Goal: Transaction & Acquisition: Obtain resource

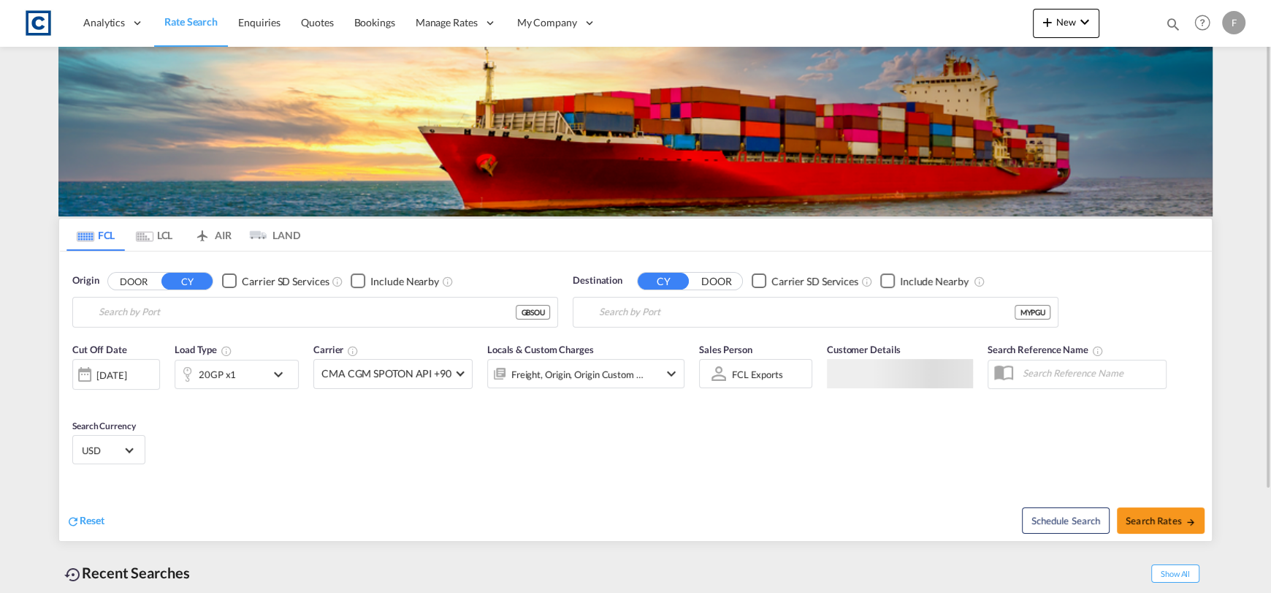
type input "[GEOGRAPHIC_DATA], GBSOU"
type input "[GEOGRAPHIC_DATA], [GEOGRAPHIC_DATA], [GEOGRAPHIC_DATA]"
click at [141, 285] on button "DOOR" at bounding box center [133, 281] width 51 height 17
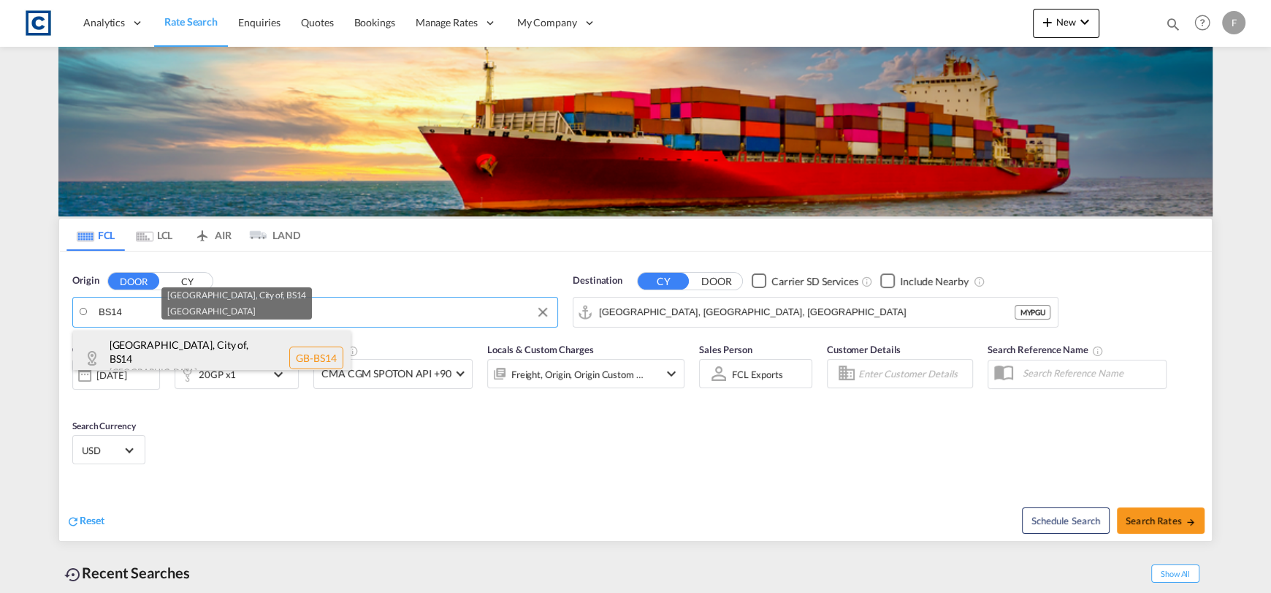
click at [291, 343] on div "[GEOGRAPHIC_DATA], City of , BS14 [GEOGRAPHIC_DATA] [GEOGRAPHIC_DATA]-BS14" at bounding box center [212, 358] width 278 height 56
type input "GB-BS14, [GEOGRAPHIC_DATA], City of"
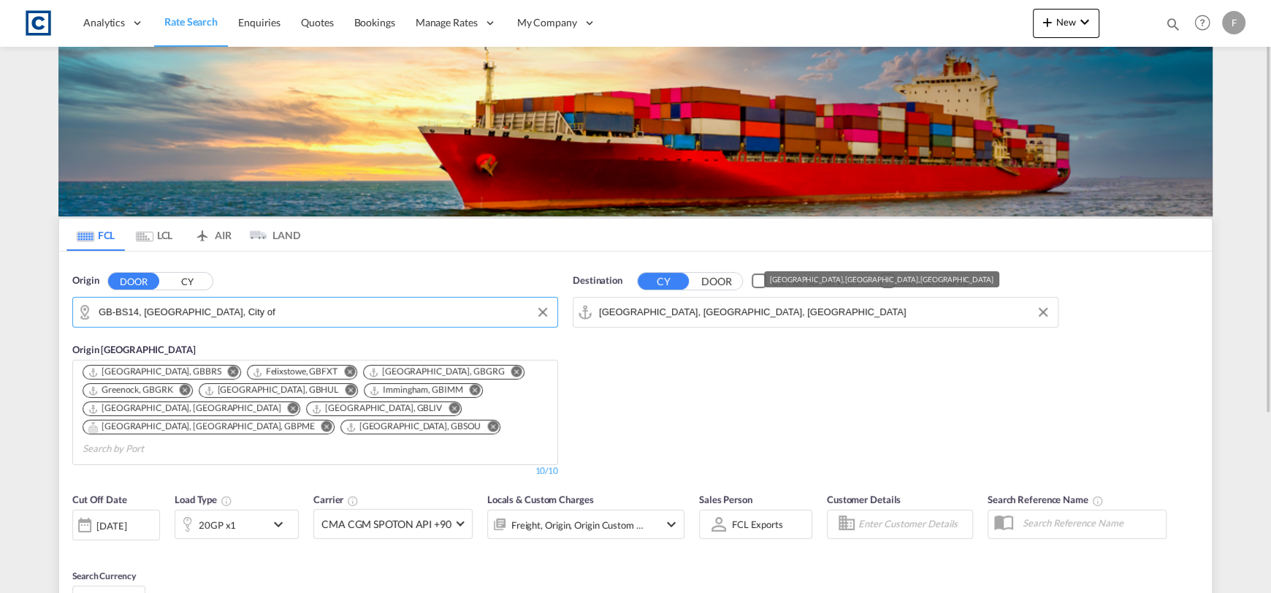
click at [630, 305] on input "[GEOGRAPHIC_DATA], [GEOGRAPHIC_DATA], [GEOGRAPHIC_DATA]" at bounding box center [825, 312] width 452 height 22
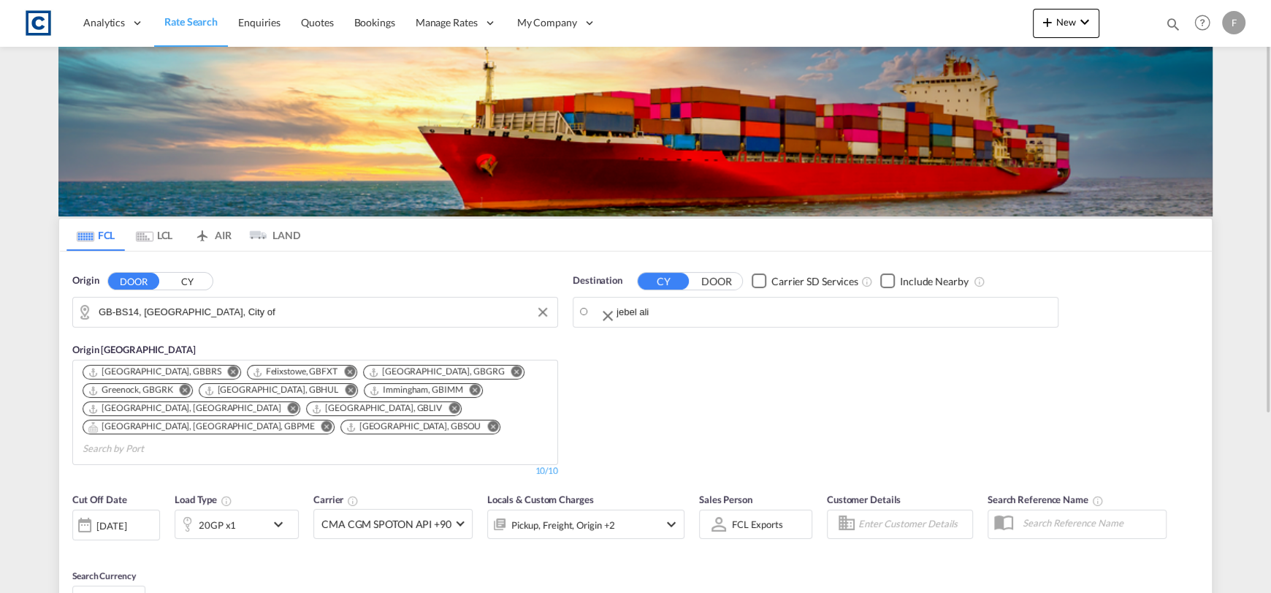
click at [652, 306] on body "Analytics Reports Dashboard Rate Search Enquiries Quotes Bookings" at bounding box center [635, 296] width 1271 height 593
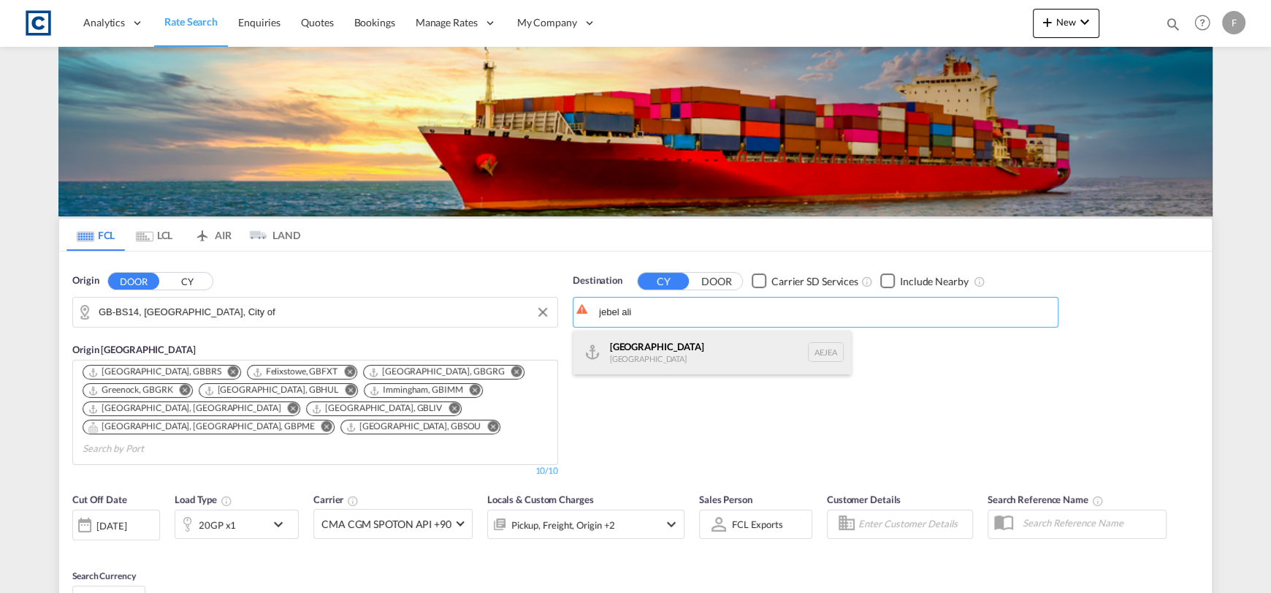
click at [663, 343] on div "[GEOGRAPHIC_DATA] [GEOGRAPHIC_DATA]" at bounding box center [713, 352] width 278 height 44
type input "[GEOGRAPHIC_DATA], [GEOGRAPHIC_DATA]"
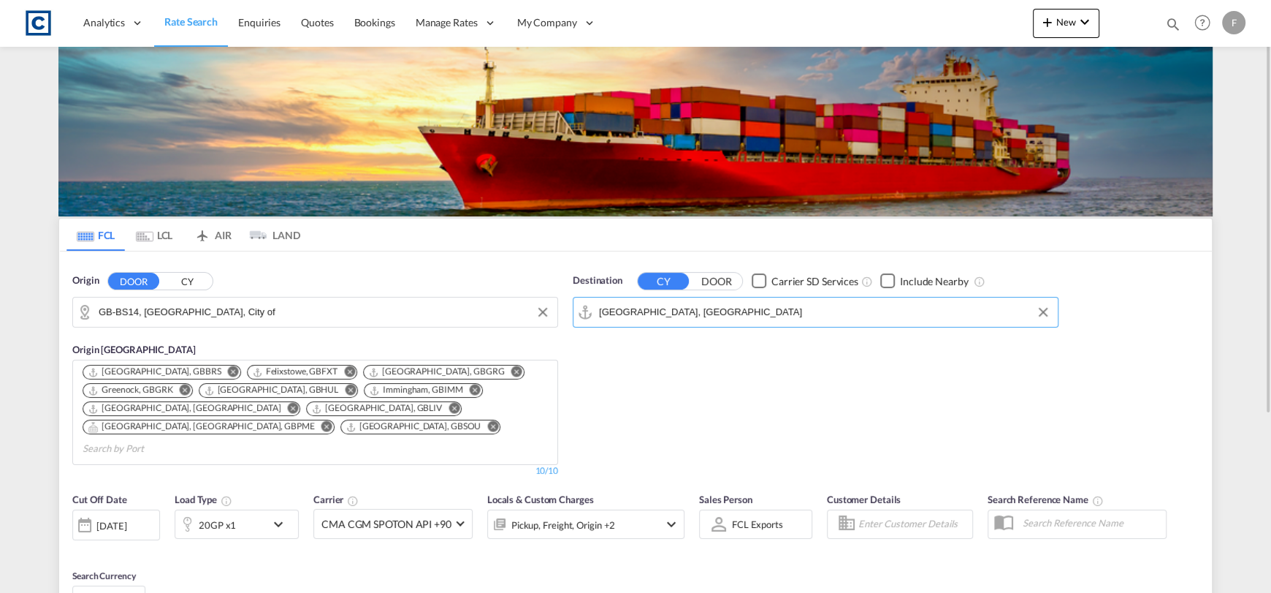
click at [281, 515] on md-icon "icon-chevron-down" at bounding box center [282, 524] width 25 height 18
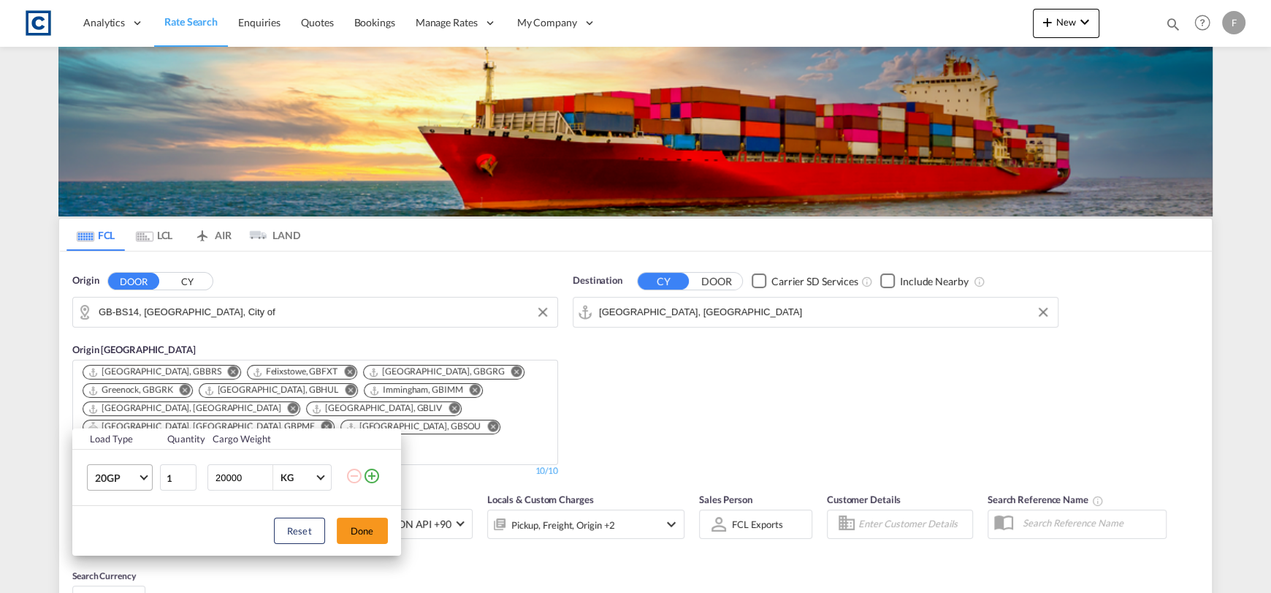
click at [110, 473] on span "20GP" at bounding box center [116, 478] width 42 height 15
click at [114, 479] on md-option "40HC" at bounding box center [132, 485] width 99 height 35
click at [363, 531] on button "Done" at bounding box center [362, 530] width 51 height 26
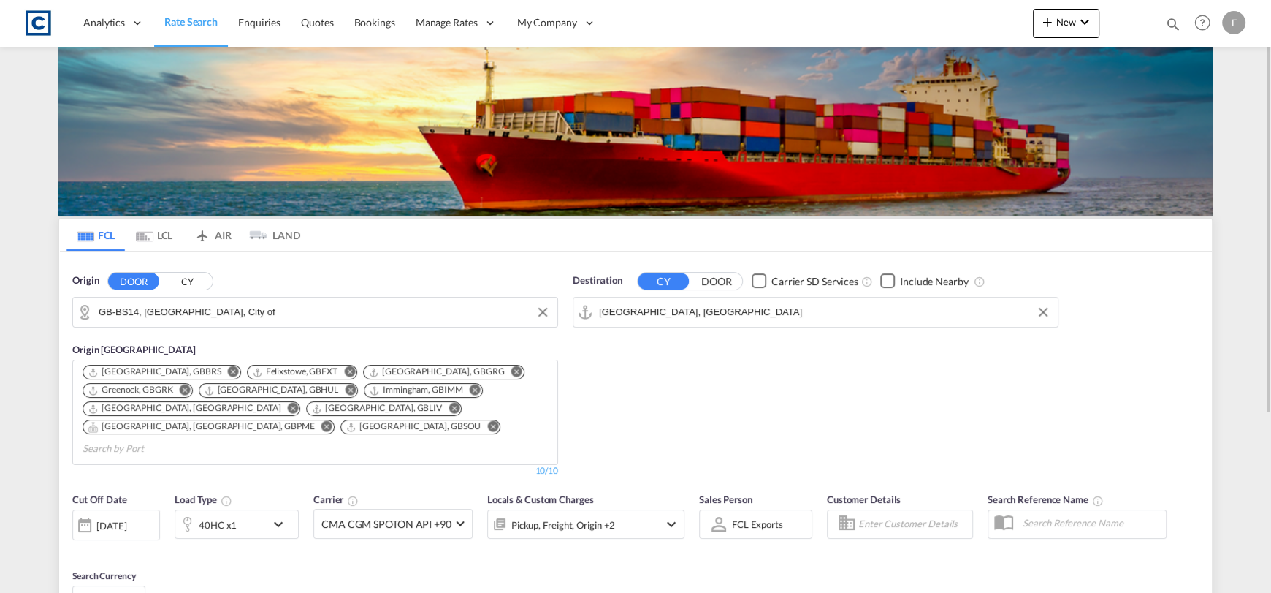
click at [126, 519] on div "[DATE]" at bounding box center [111, 525] width 30 height 13
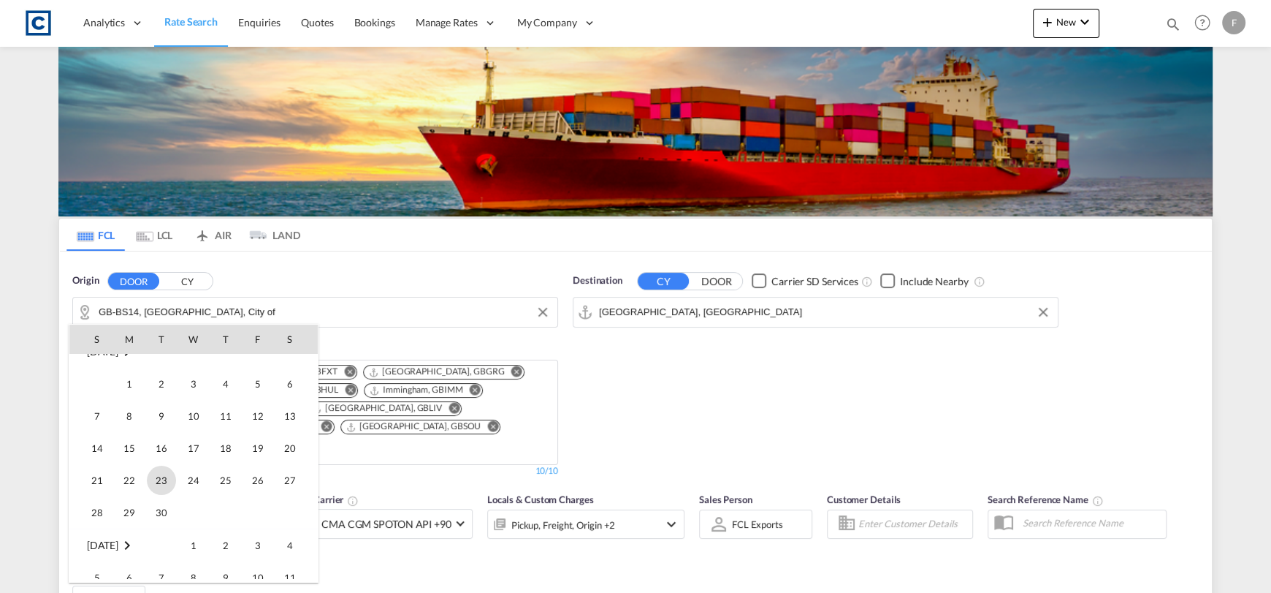
scroll to position [218, 0]
click at [132, 384] on span "1" at bounding box center [129, 377] width 29 height 29
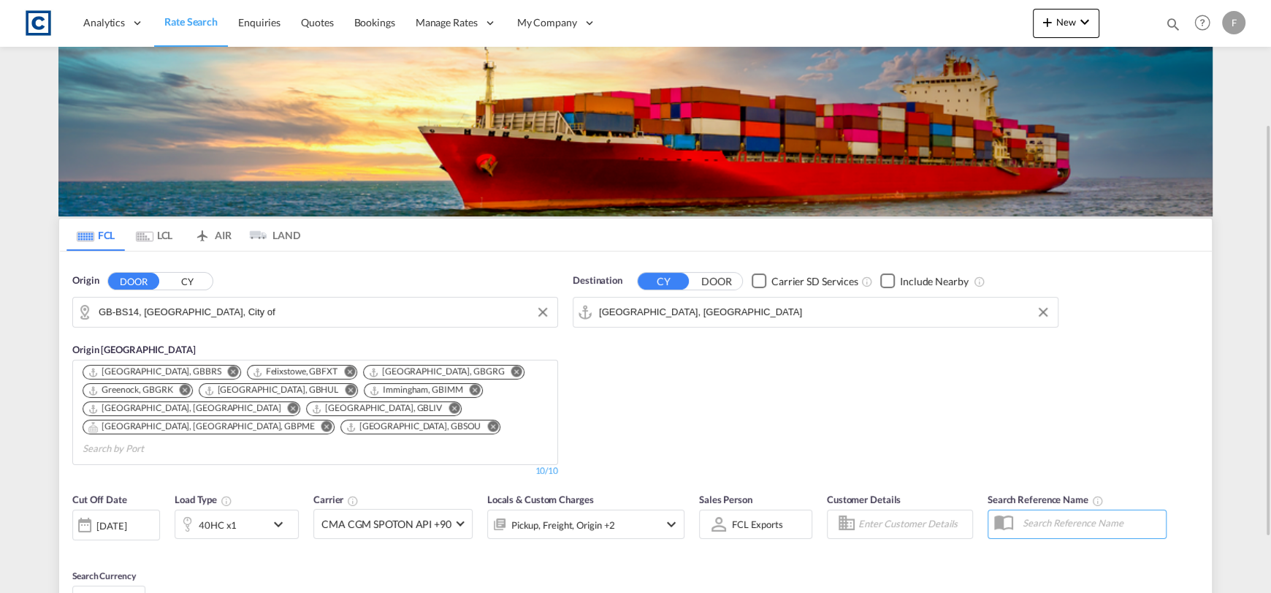
scroll to position [256, 0]
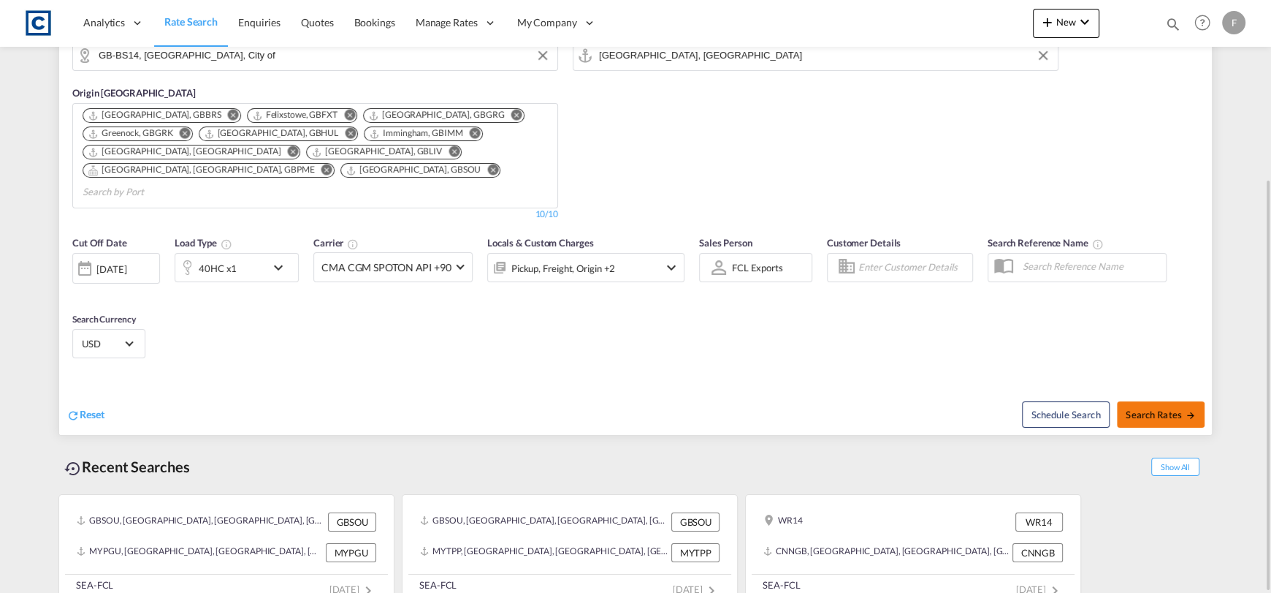
click at [1153, 408] on span "Search Rates" at bounding box center [1161, 414] width 70 height 12
type input "BS14 to AEJEA / [DATE]"
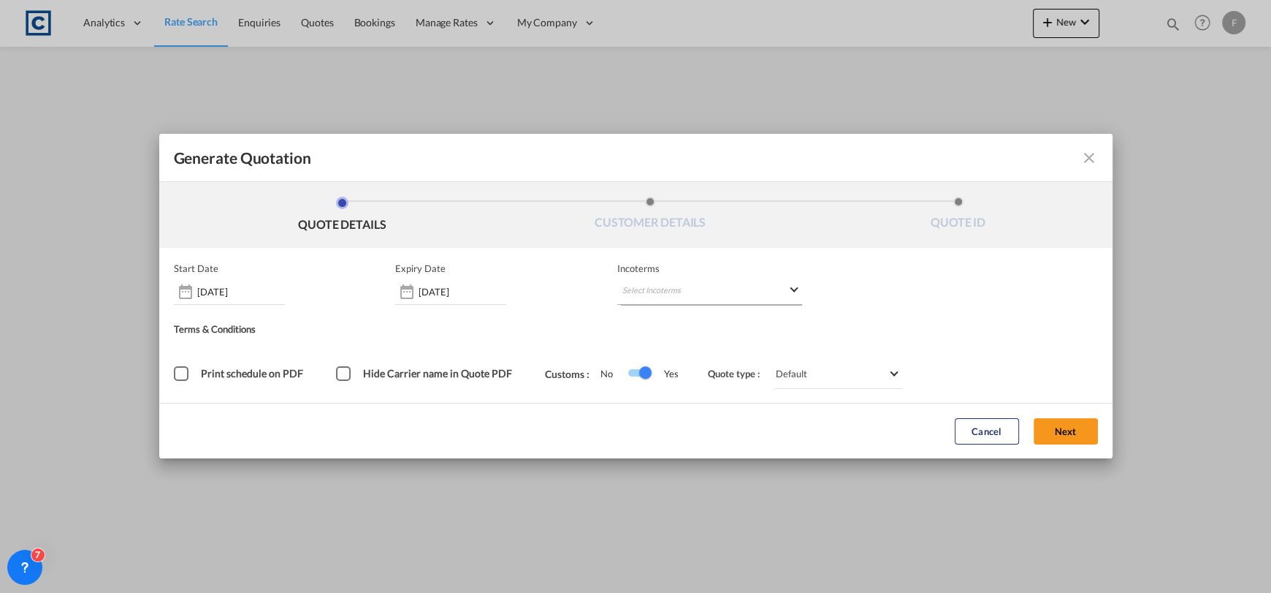
click at [665, 291] on div "Start Date [DATE] Expiry Date [DATE] Incoterms Select Incoterms DDP - export De…" at bounding box center [636, 325] width 924 height 126
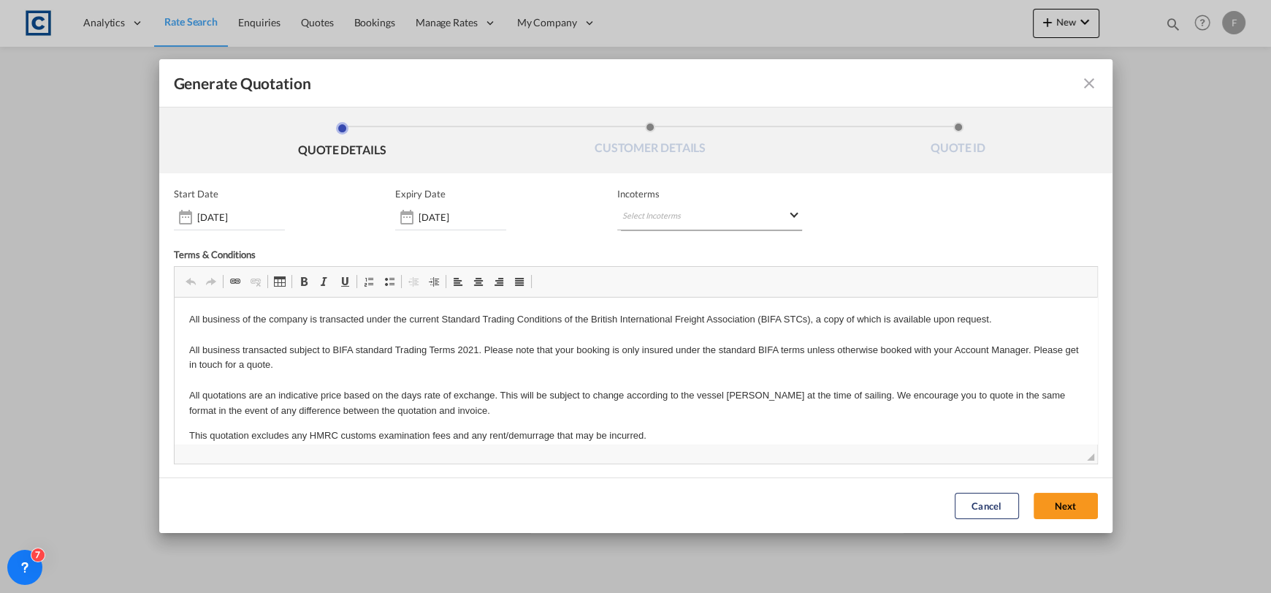
click at [651, 223] on md-select "Select Incoterms DDP - export Delivery Duty Paid DAP - export Delivered at Plac…" at bounding box center [709, 217] width 185 height 26
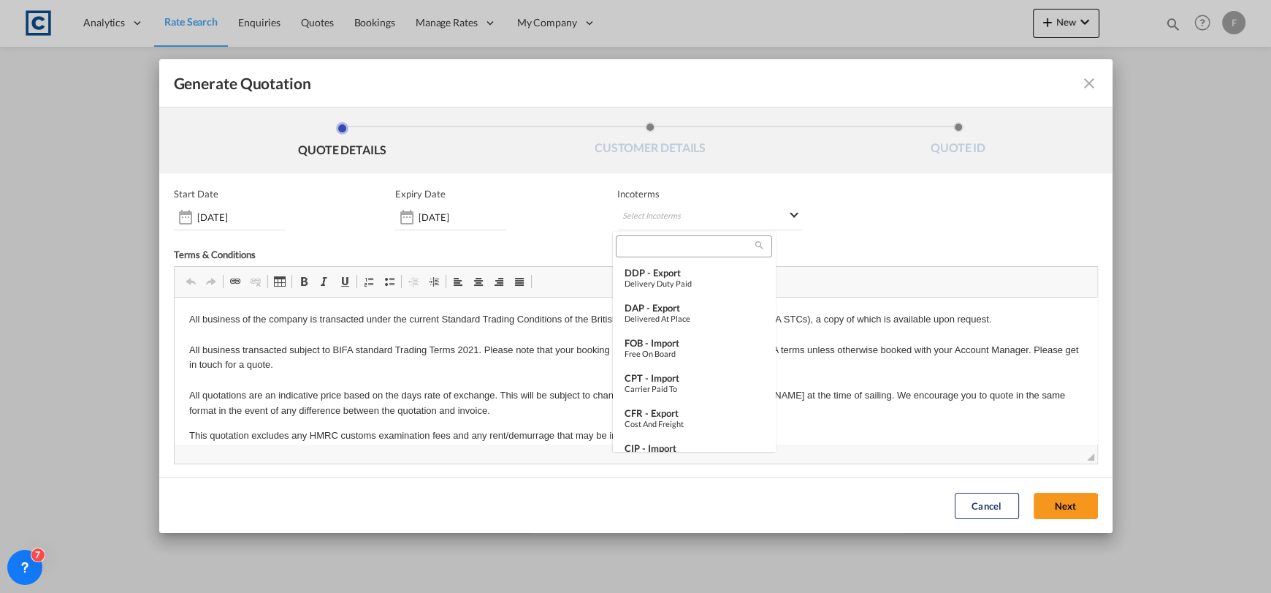
click at [654, 251] on input "search" at bounding box center [687, 246] width 135 height 13
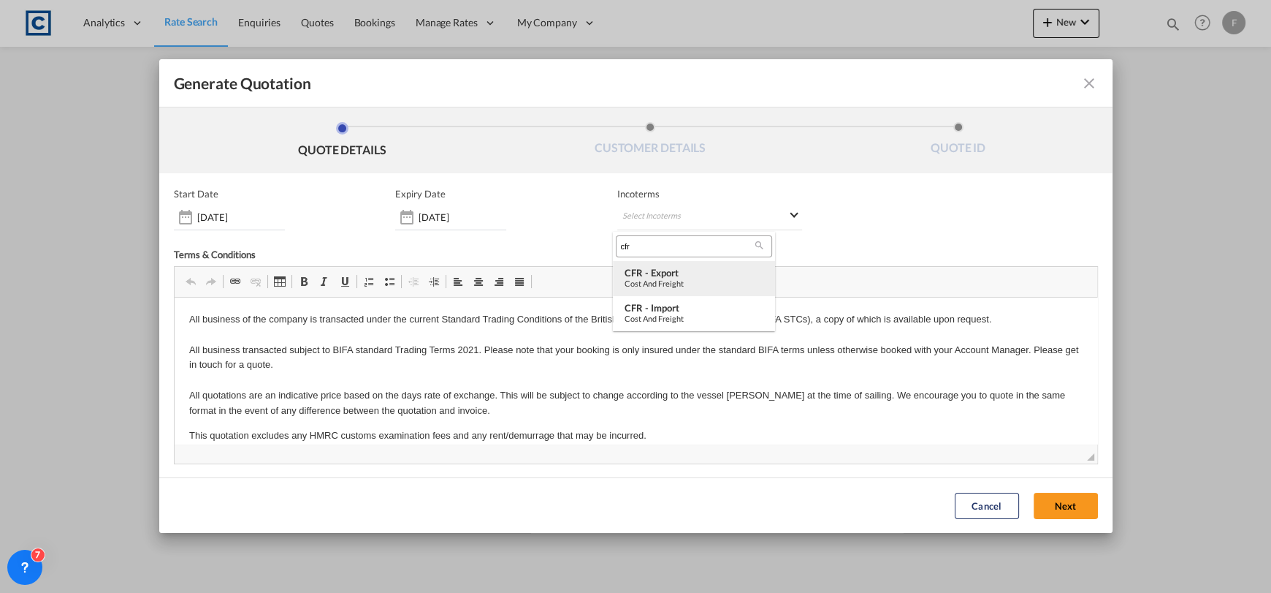
type input "cfr"
click at [678, 281] on div "Cost and Freight" at bounding box center [694, 282] width 139 height 9
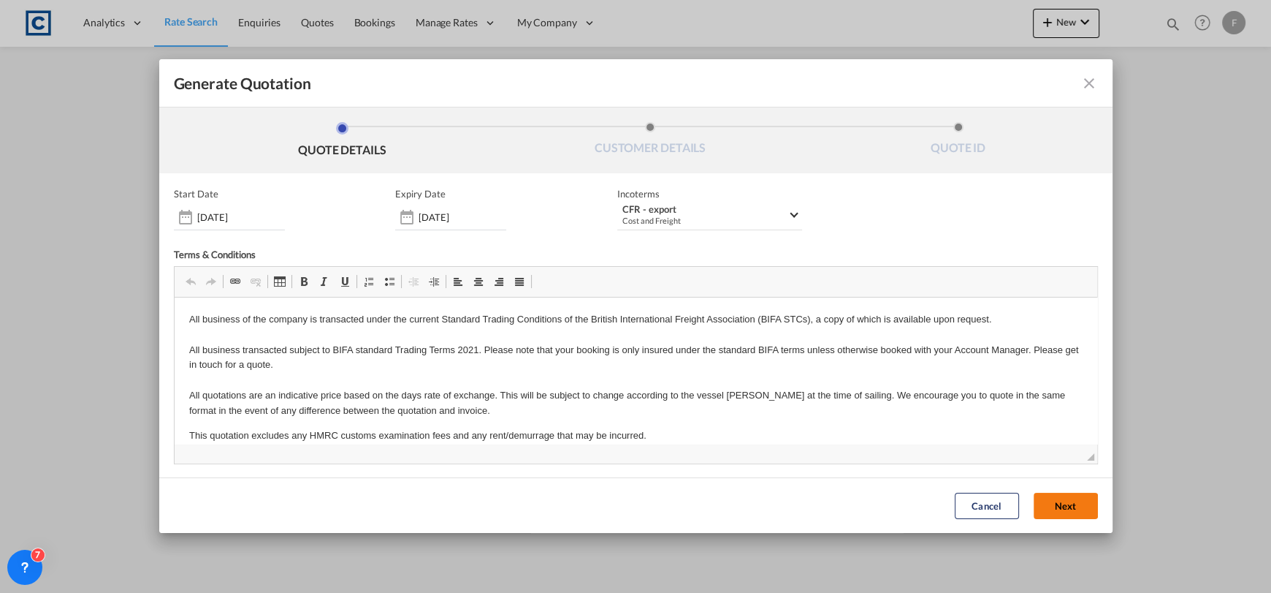
click at [1049, 497] on button "Next" at bounding box center [1066, 506] width 64 height 26
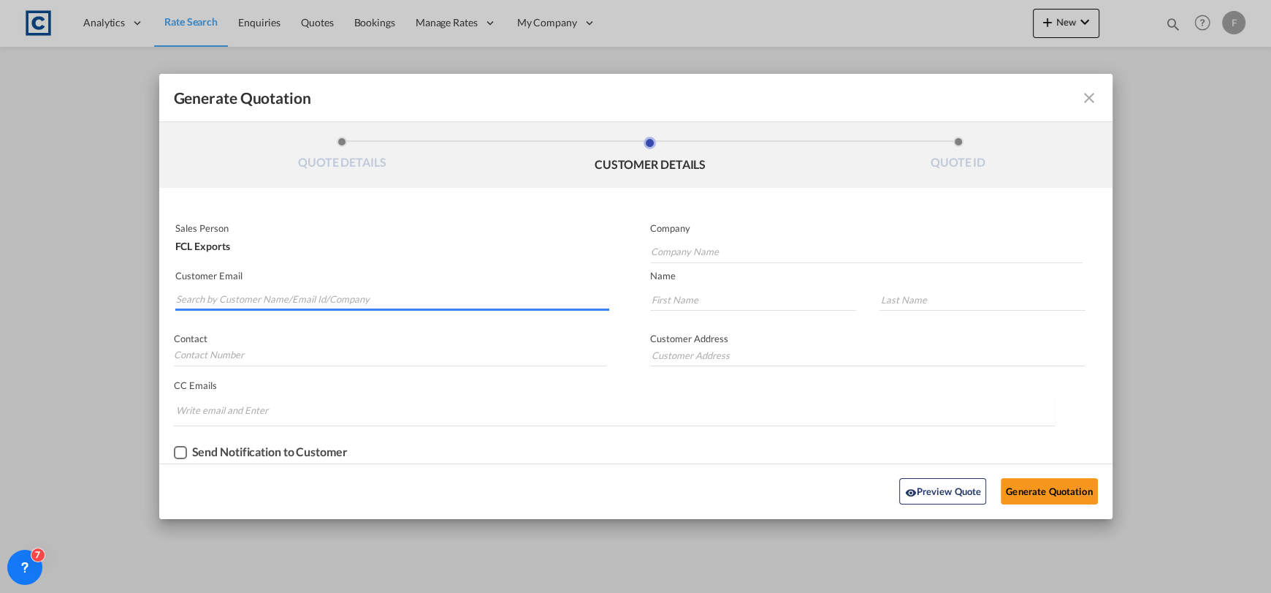
click at [369, 293] on input "Search by Customer Name/Email Id/Company" at bounding box center [393, 300] width 434 height 22
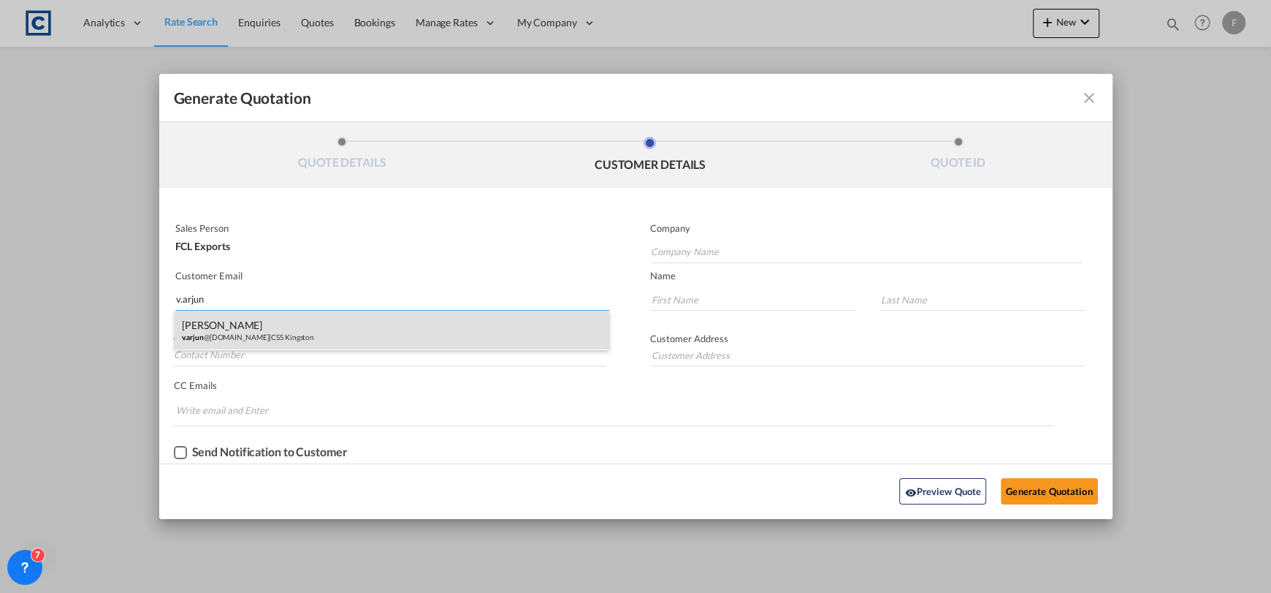
type input "v.arjun"
click at [335, 327] on div "[PERSON_NAME]arjun @[DOMAIN_NAME] | CSS Kingston" at bounding box center [392, 330] width 435 height 39
type input "CSS Kingston"
type input "[EMAIL_ADDRESS][DOMAIN_NAME]"
type input "ARJUN"
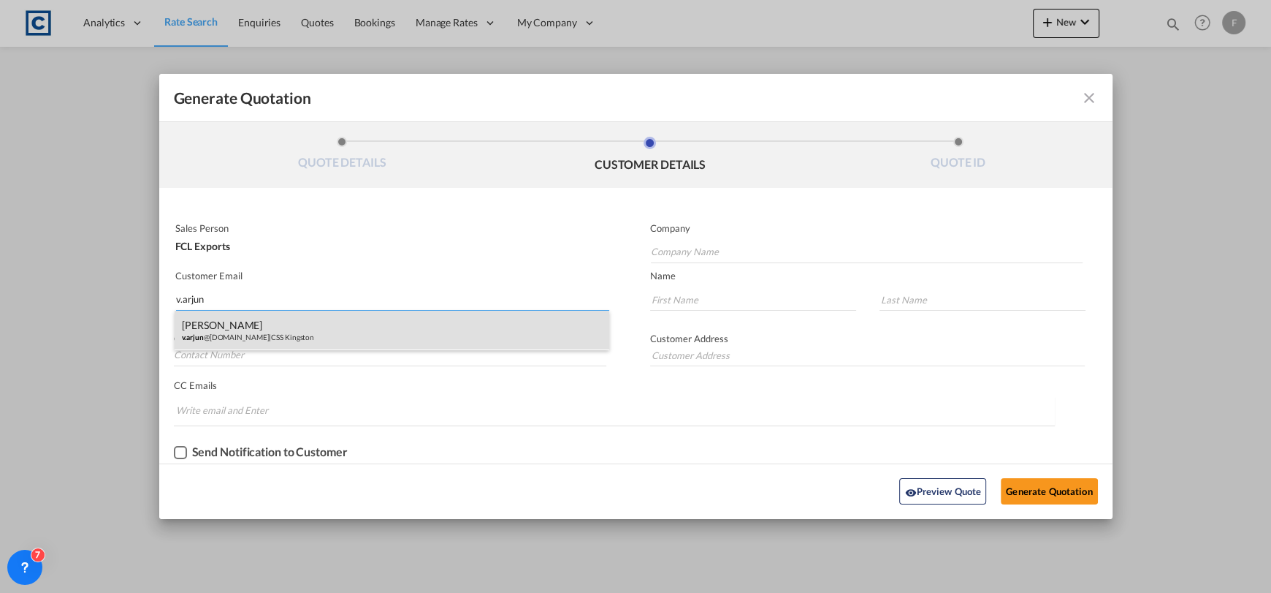
type input "VENUGOPAL"
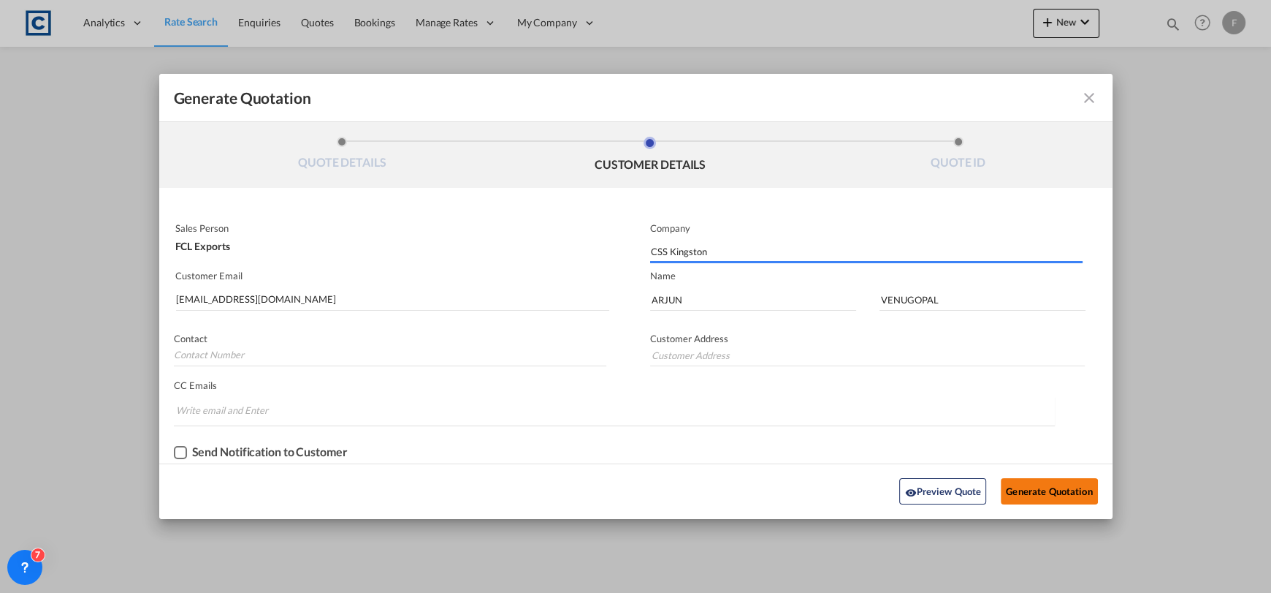
click at [1046, 500] on button "Generate Quotation" at bounding box center [1049, 491] width 96 height 26
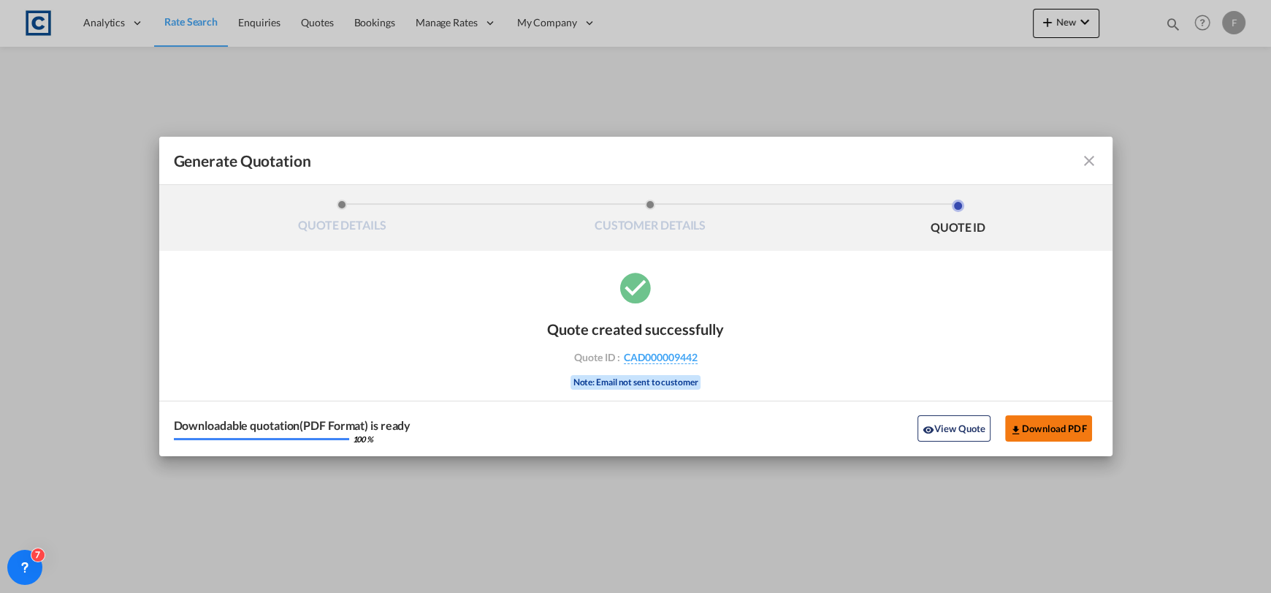
click at [1032, 417] on button "Download PDF" at bounding box center [1048, 428] width 87 height 26
click at [1089, 159] on md-icon "icon-close fg-AAA8AD cursor m-0" at bounding box center [1090, 161] width 18 height 18
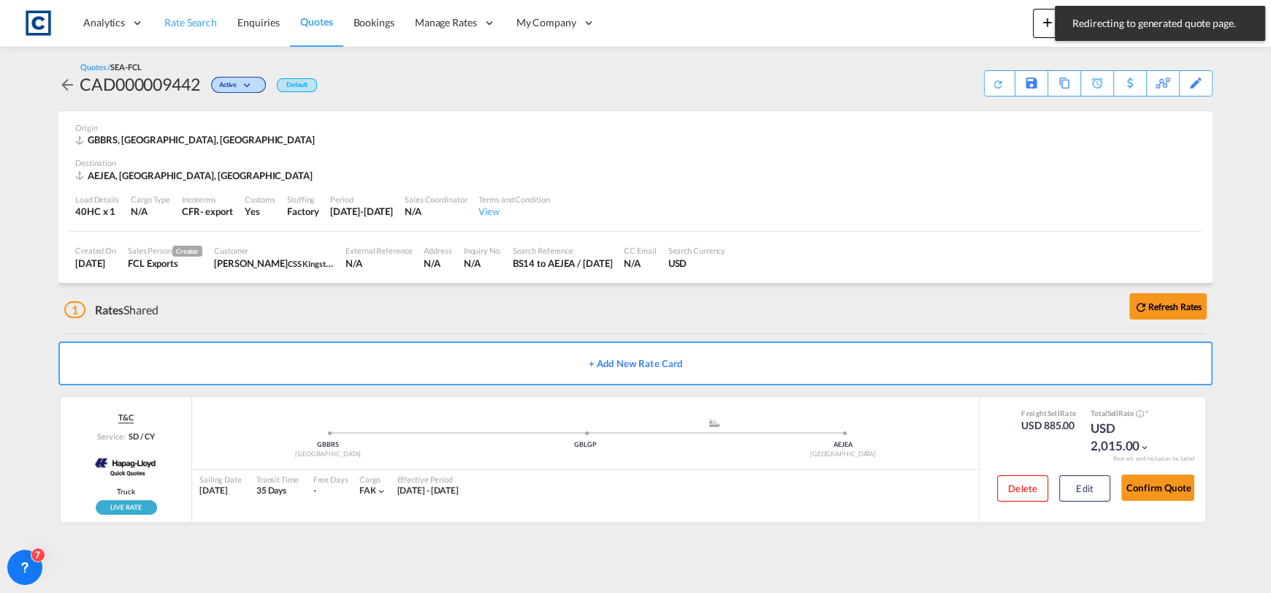
click at [213, 23] on span "Rate Search" at bounding box center [190, 22] width 53 height 12
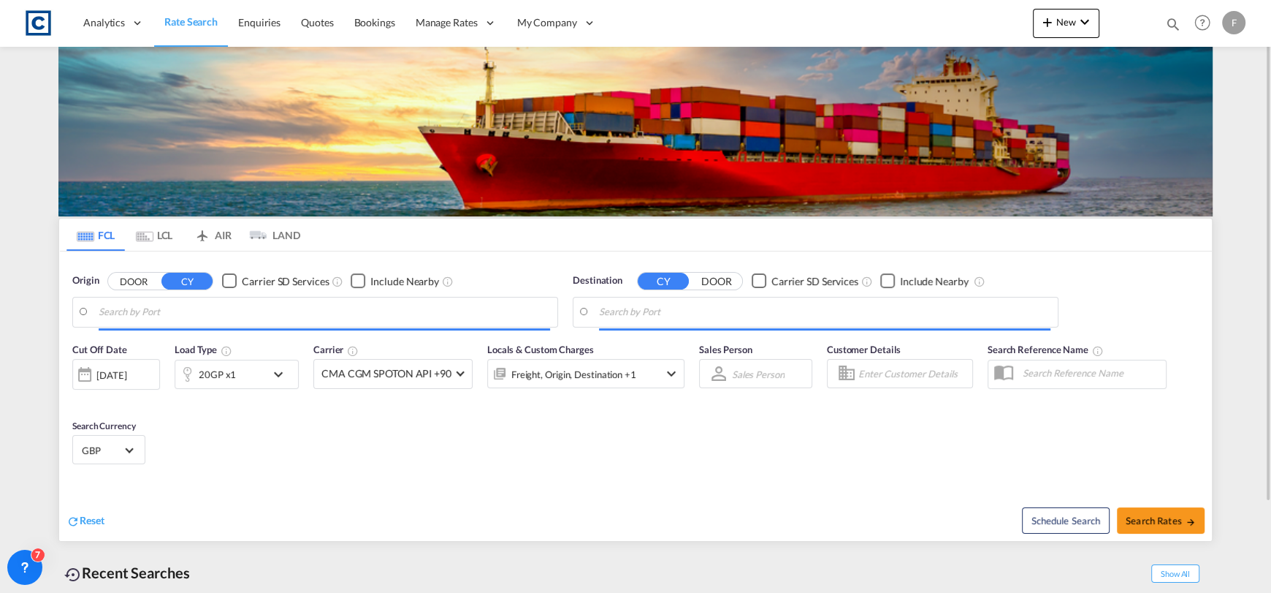
type input "GB-BS14, [GEOGRAPHIC_DATA], City of"
type input "[GEOGRAPHIC_DATA], [GEOGRAPHIC_DATA]"
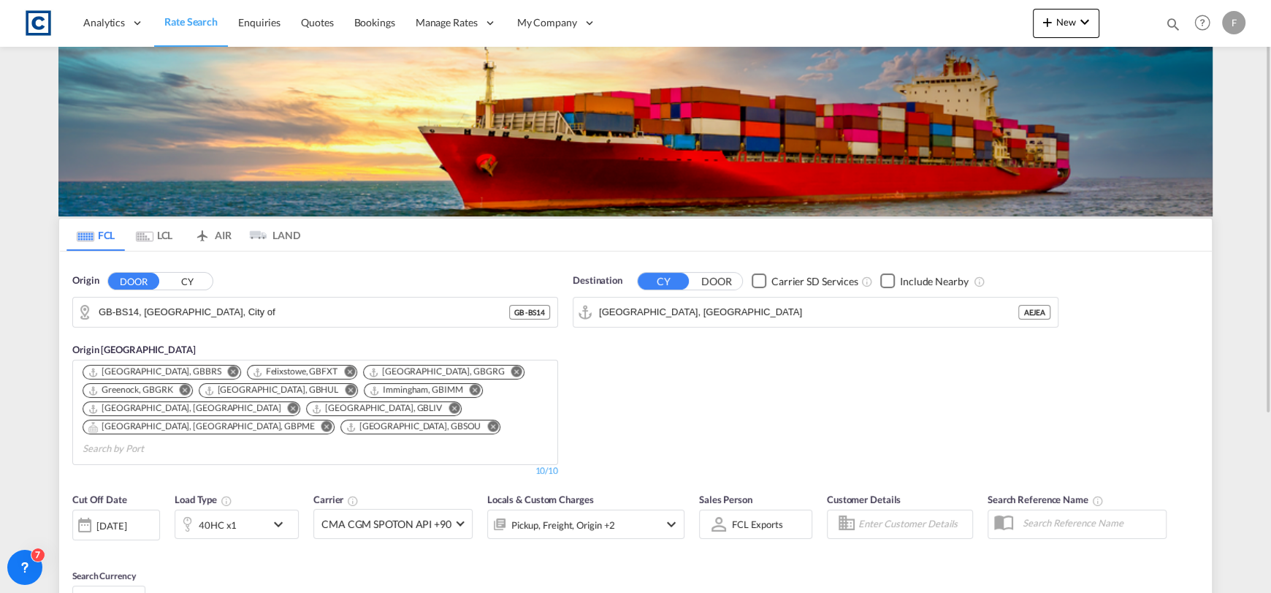
click at [189, 287] on button "CY" at bounding box center [186, 281] width 51 height 17
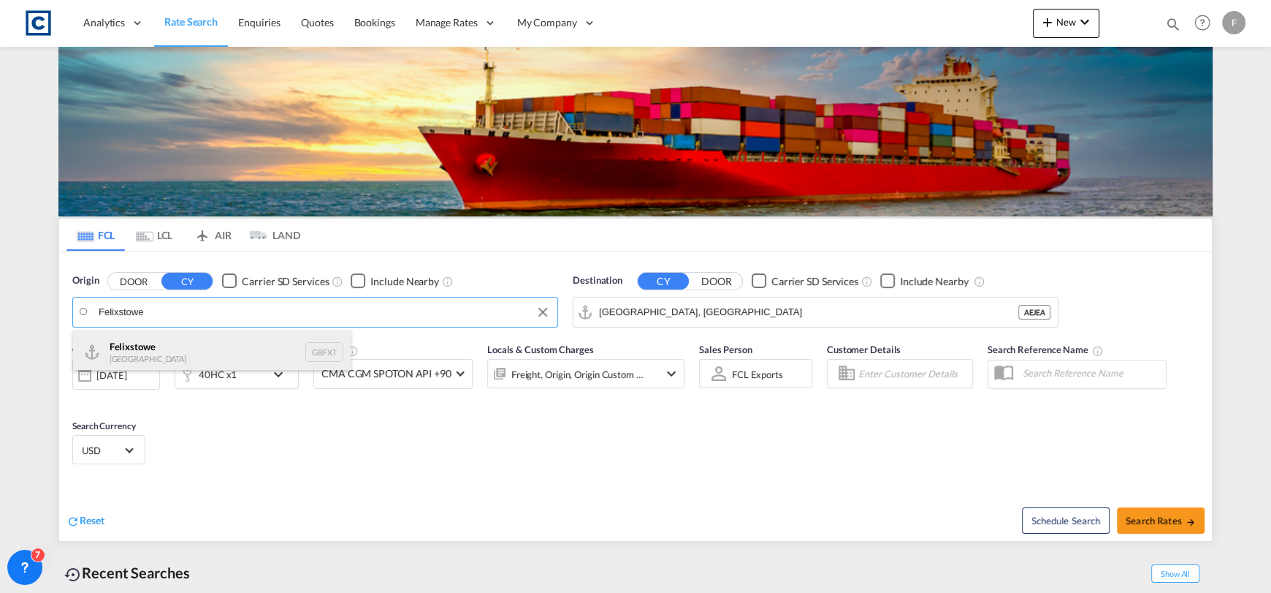
click at [287, 342] on div "Felixstowe [GEOGRAPHIC_DATA] GBFXT" at bounding box center [212, 352] width 278 height 44
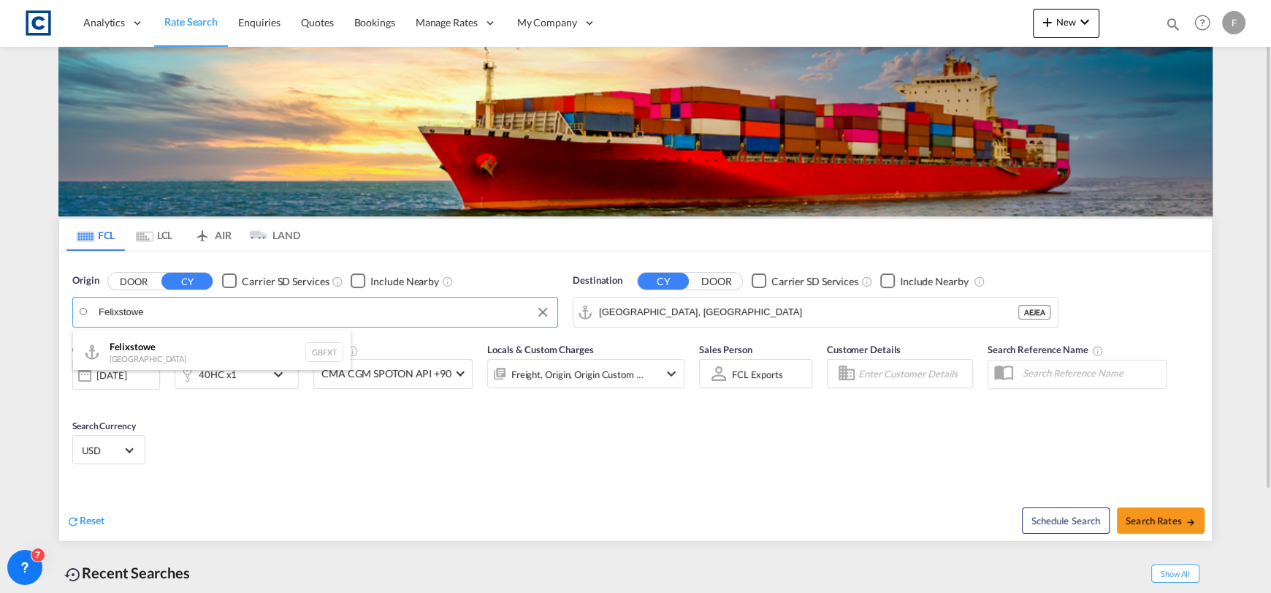
type input "Felixstowe, GBFXT"
click at [678, 305] on input "[GEOGRAPHIC_DATA], [GEOGRAPHIC_DATA]" at bounding box center [825, 312] width 452 height 22
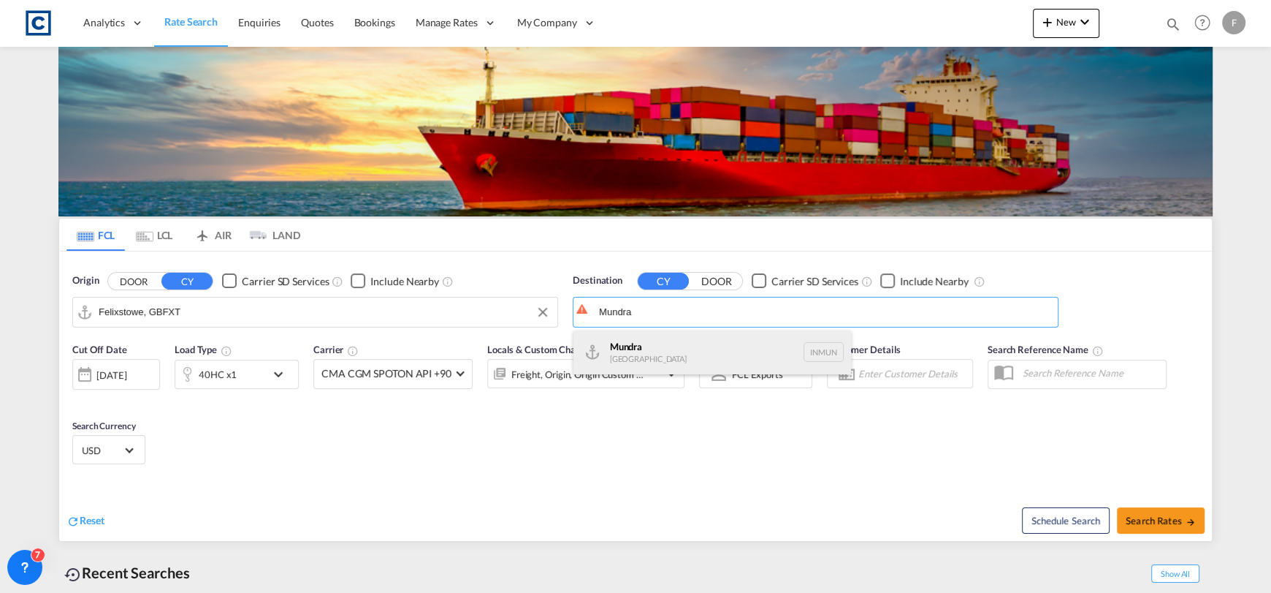
click at [680, 344] on div "Mundra [GEOGRAPHIC_DATA] INMUN" at bounding box center [713, 352] width 278 height 44
type input "Mundra, INMUN"
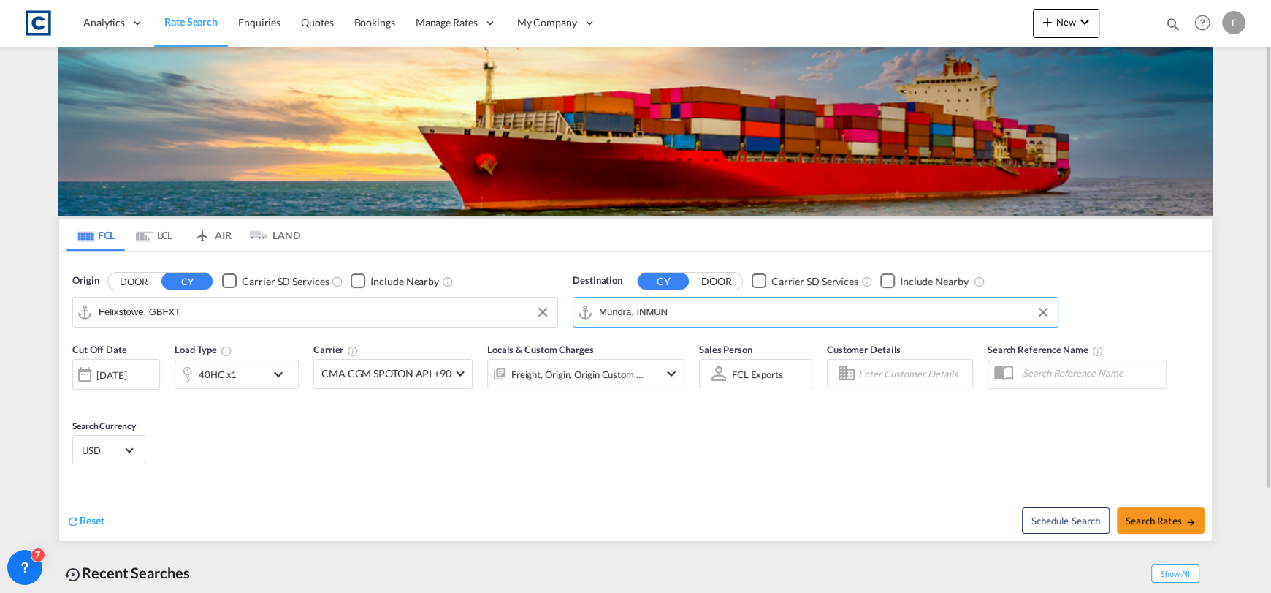
click at [254, 377] on div "40HC x1" at bounding box center [220, 374] width 91 height 29
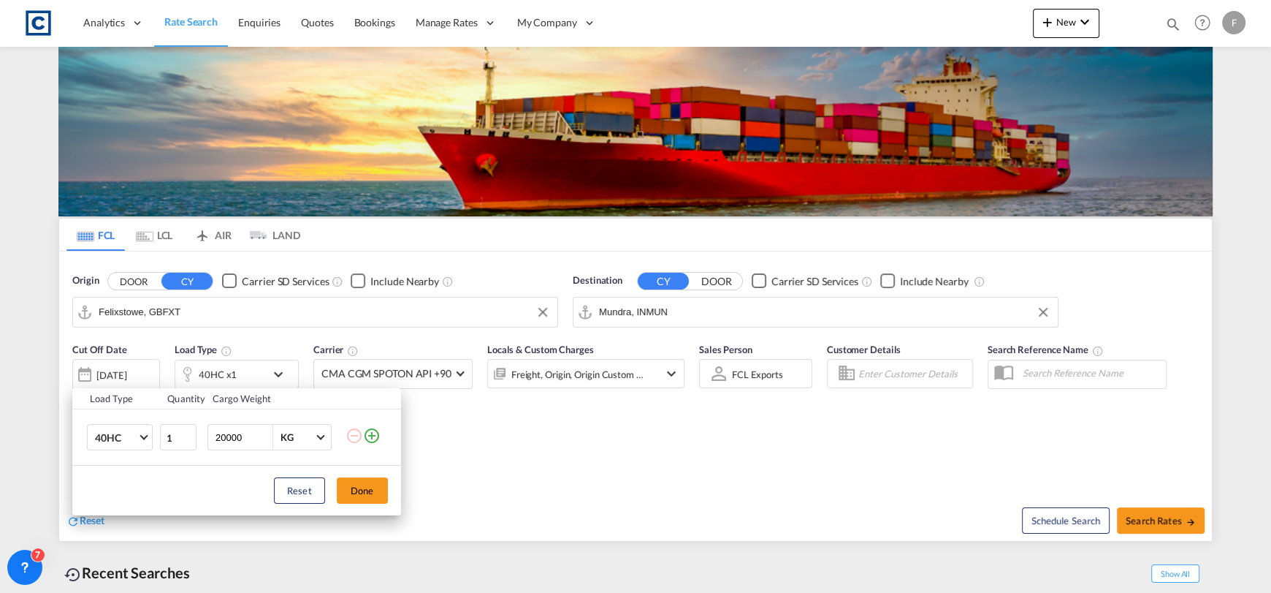
drag, startPoint x: 369, startPoint y: 431, endPoint x: 346, endPoint y: 433, distance: 22.7
click at [370, 431] on md-icon "icon-plus-circle-outline" at bounding box center [372, 436] width 18 height 18
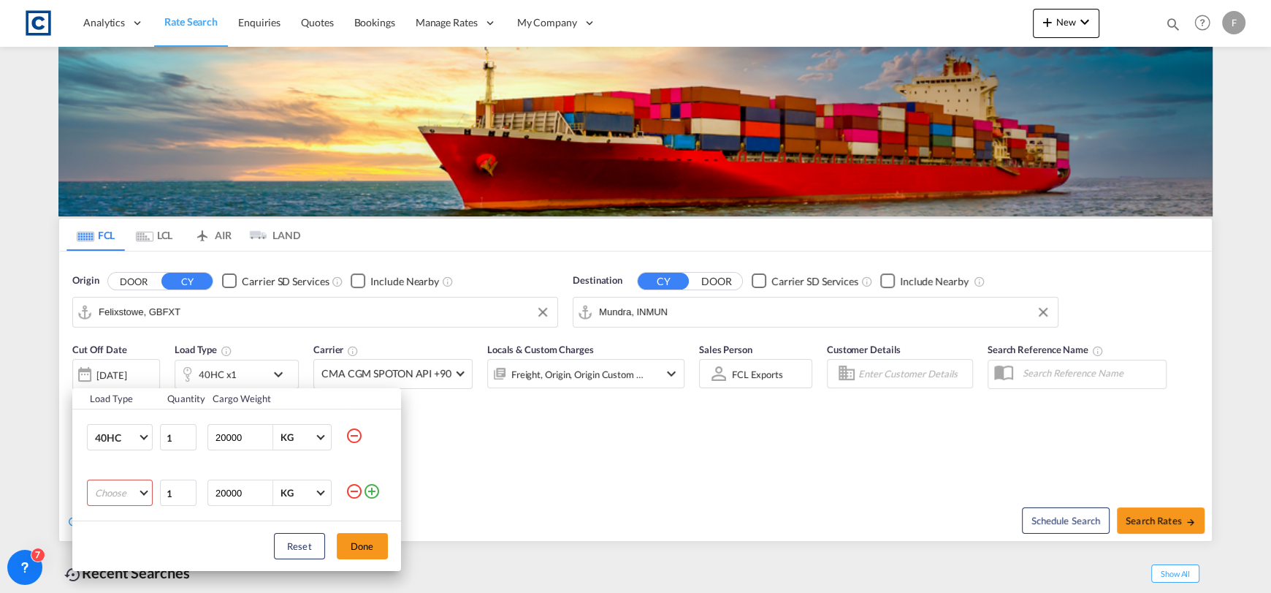
click at [145, 474] on td "Choose 20GP 40GP 40HC 45HC 20RE 40RE 40HR 20OT 40OT 20FR 40FR 40NR 20NR 45S 20T…" at bounding box center [115, 493] width 87 height 56
click at [135, 500] on md-select "Choose 20GP 40GP 40HC 45HC 20RE 40RE 40HR 20OT 40OT 20FR 40FR 40NR 20NR 45S 20T…" at bounding box center [120, 492] width 66 height 26
click at [121, 422] on md-option "20GP" at bounding box center [132, 415] width 99 height 35
click at [343, 538] on button "Done" at bounding box center [362, 546] width 51 height 26
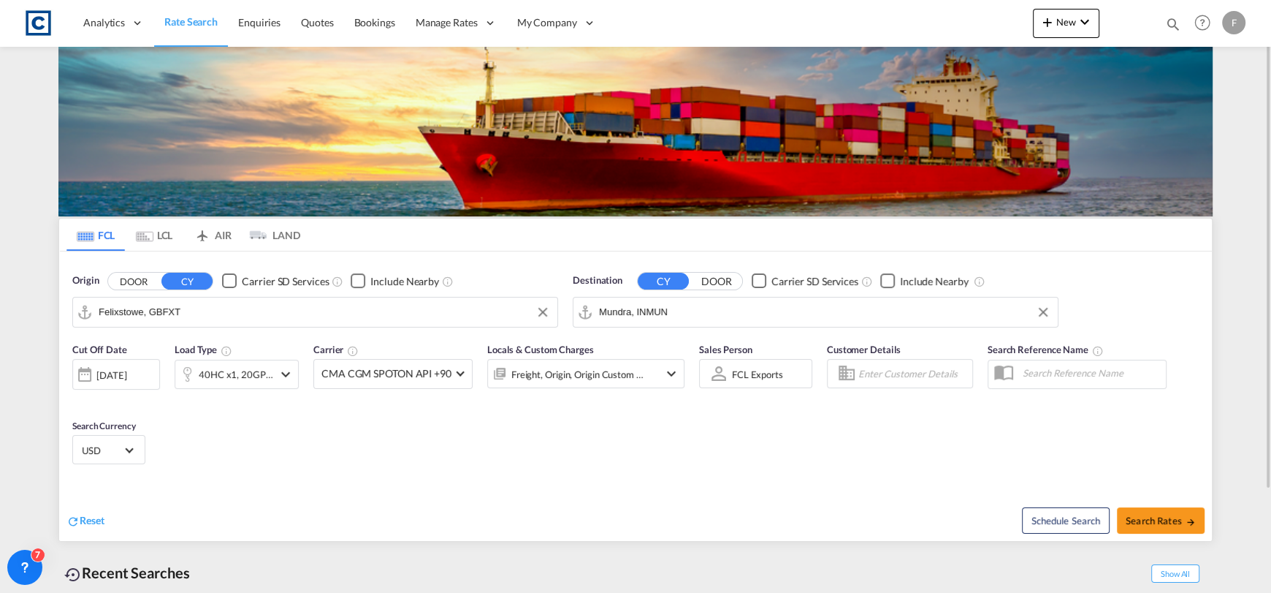
click at [129, 383] on div "[DATE]" at bounding box center [116, 374] width 88 height 31
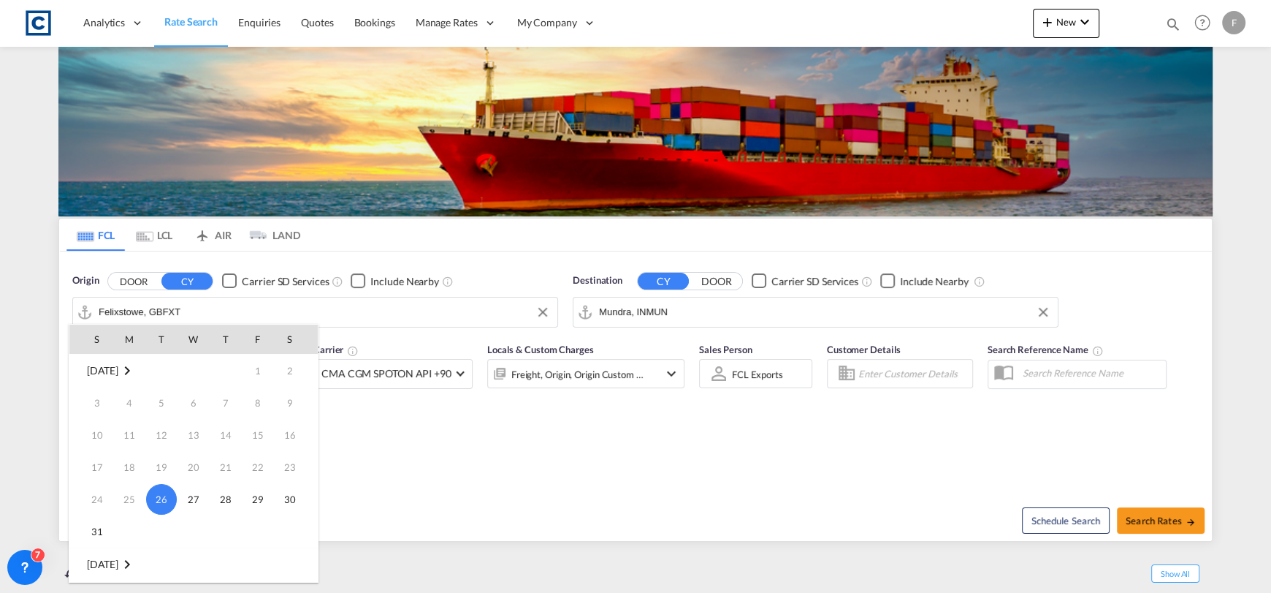
scroll to position [72, 0]
click at [133, 516] on span "1" at bounding box center [129, 523] width 29 height 29
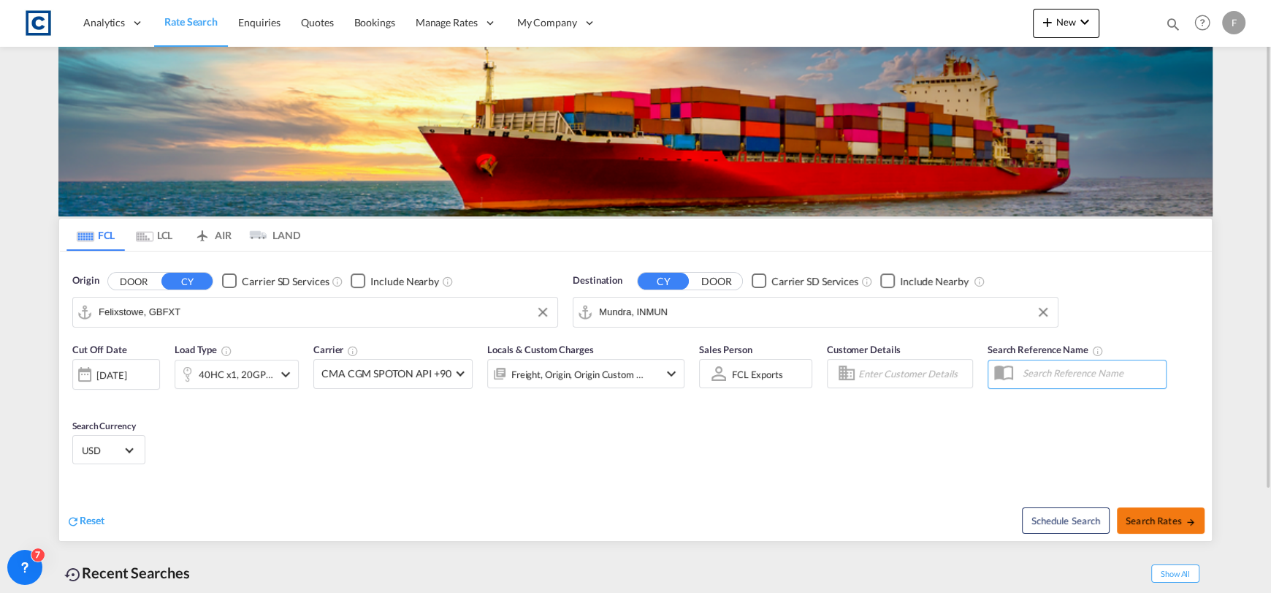
click at [1134, 511] on button "Search Rates" at bounding box center [1161, 520] width 88 height 26
type input "GBFXT to INMUN / [DATE]"
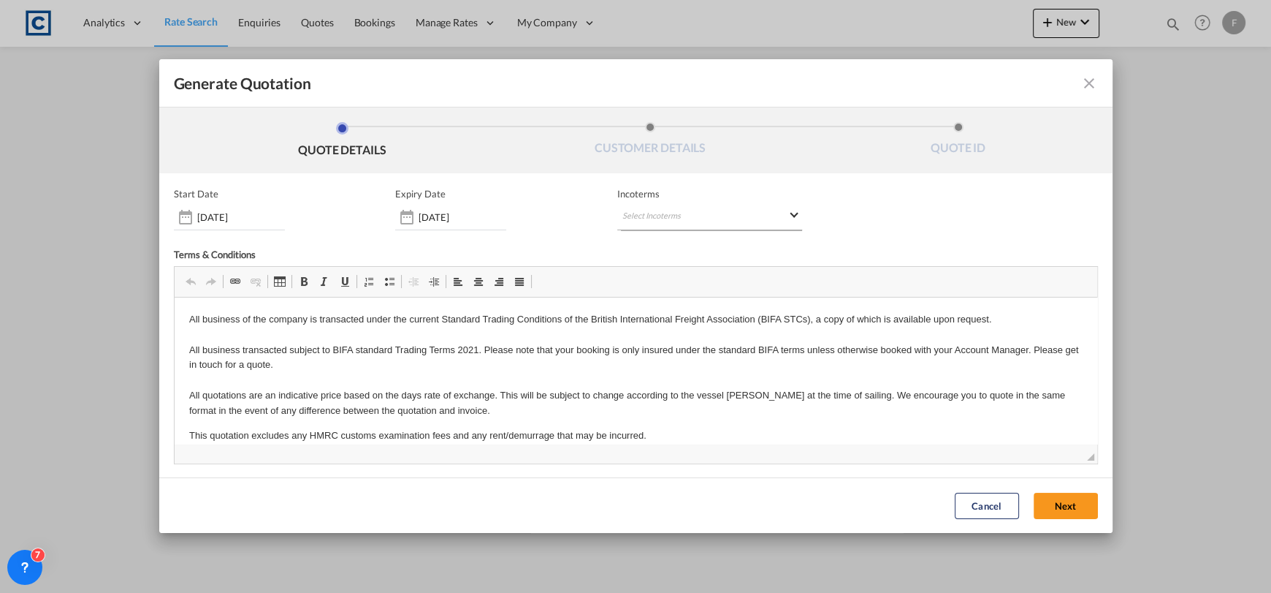
click at [708, 206] on md-select "Select Incoterms DDP - export Delivery Duty Paid DAP - export Delivered at Plac…" at bounding box center [709, 217] width 185 height 26
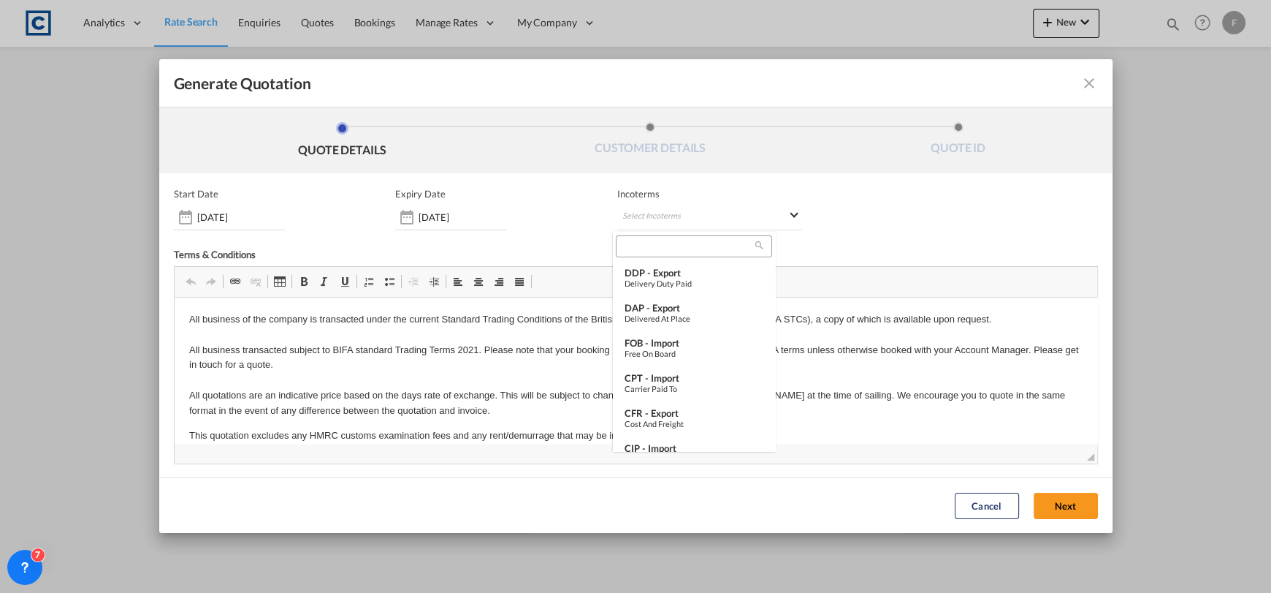
click at [682, 254] on div at bounding box center [694, 246] width 156 height 22
click at [677, 247] on input "search" at bounding box center [687, 246] width 135 height 13
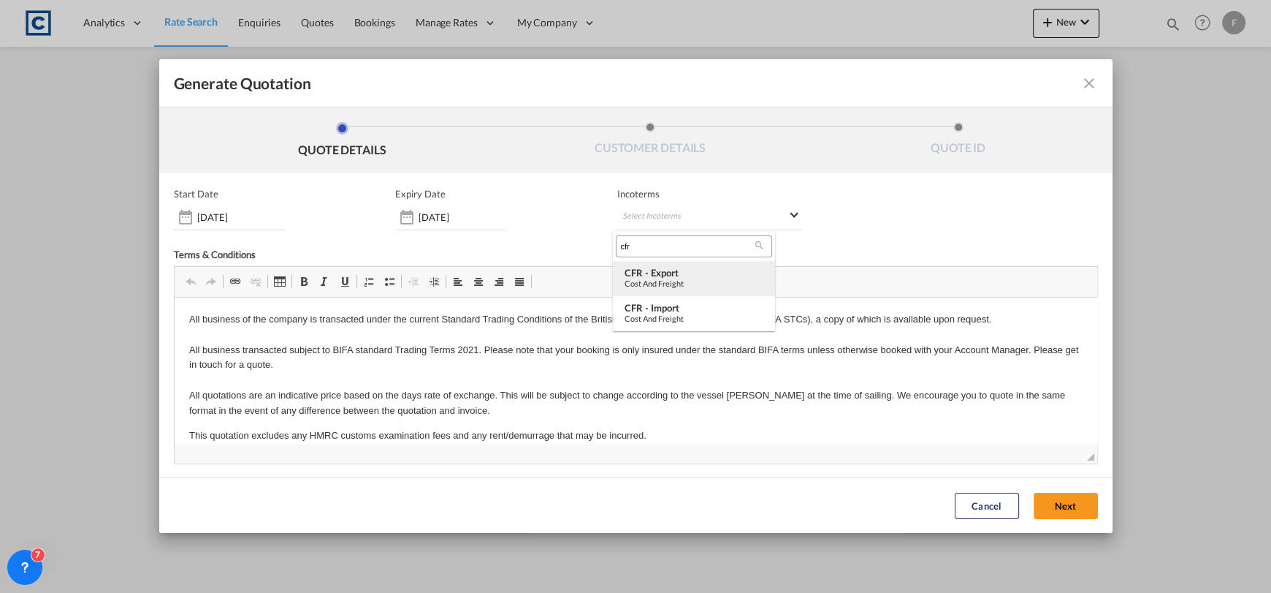
type input "cfr"
click at [674, 272] on div "CFR - export" at bounding box center [694, 273] width 139 height 12
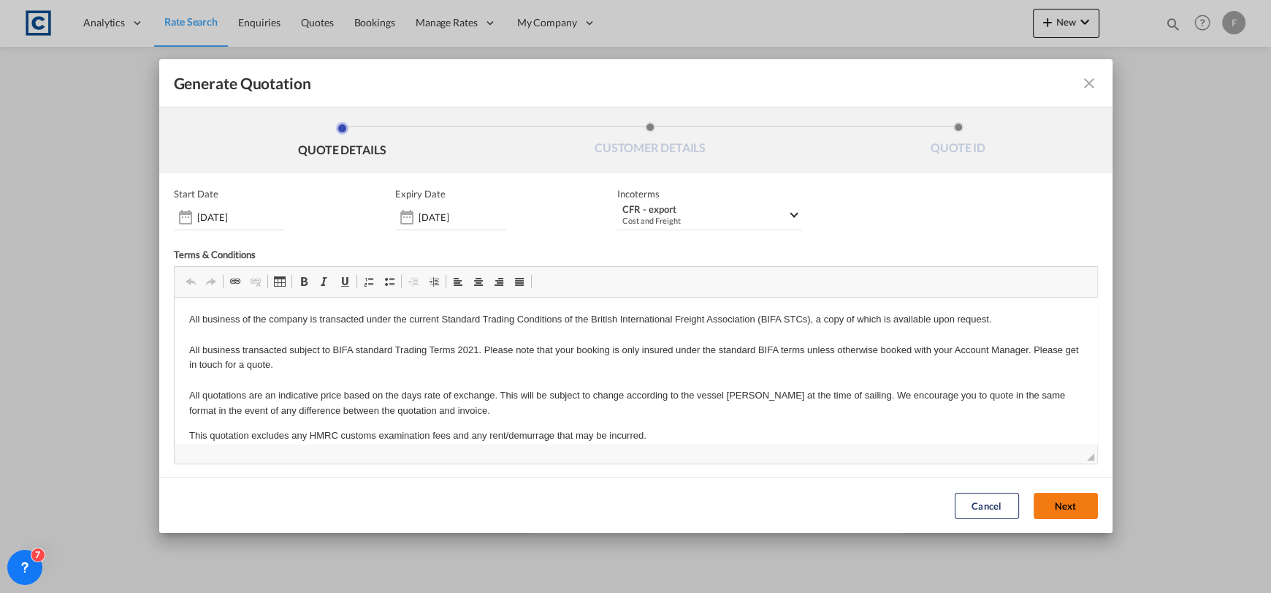
click at [1034, 502] on button "Next" at bounding box center [1066, 506] width 64 height 26
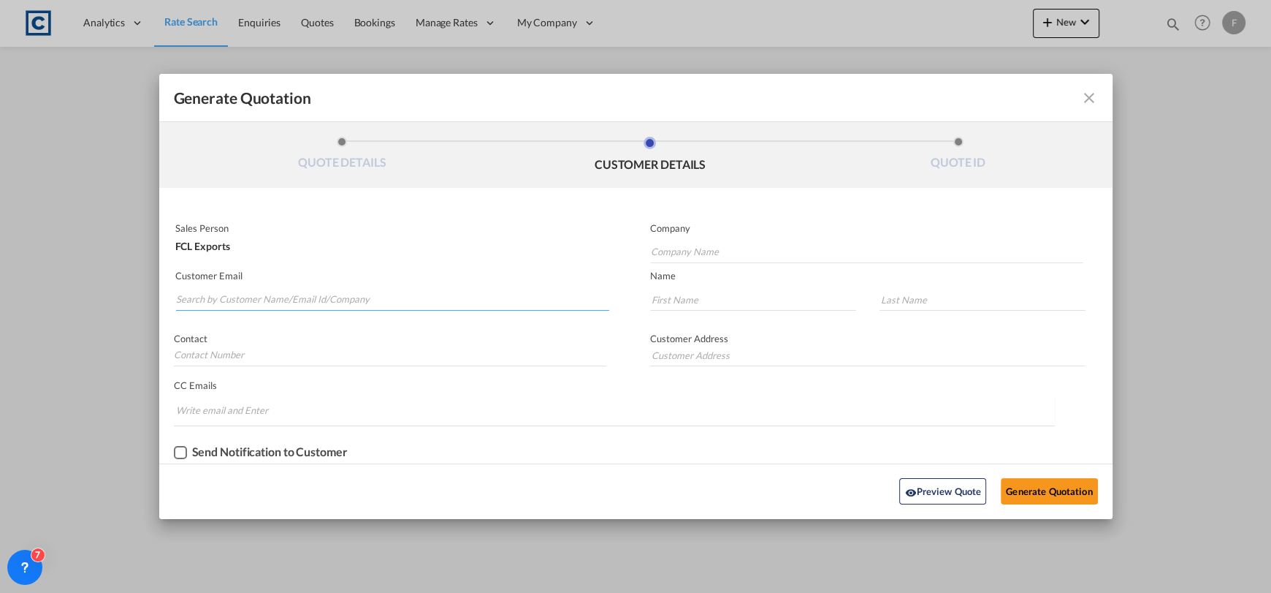
click at [427, 299] on input "Search by Customer Name/Email Id/Company" at bounding box center [393, 300] width 434 height 22
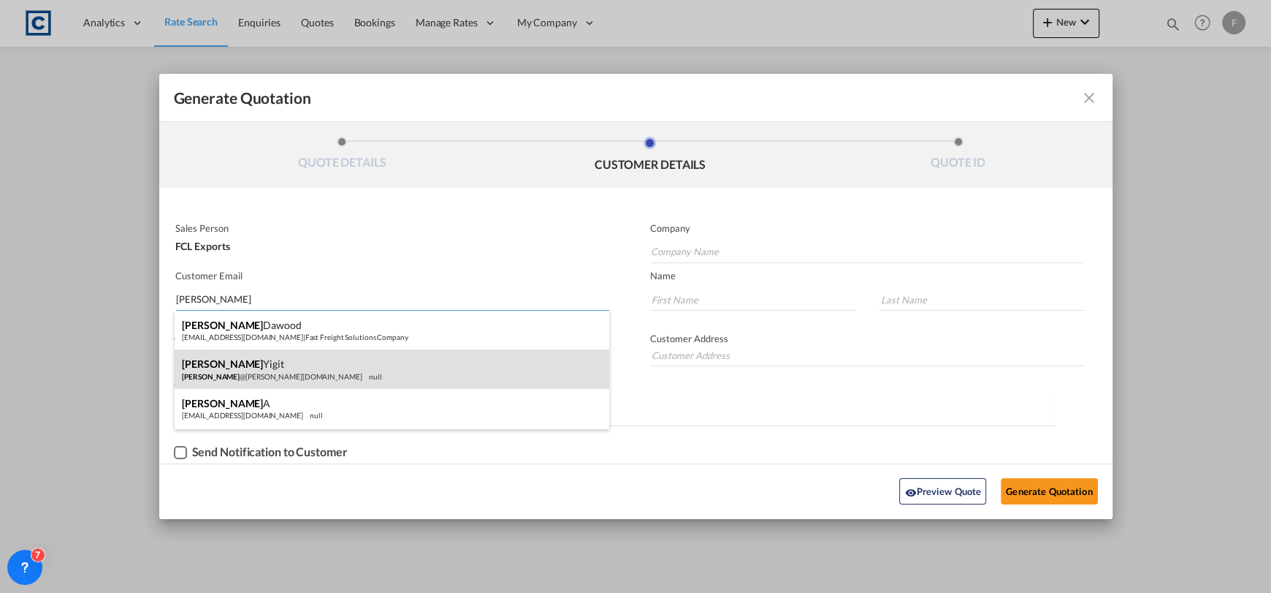
type input "[PERSON_NAME]"
click at [357, 371] on div "[PERSON_NAME] [PERSON_NAME] @[PERSON_NAME][DOMAIN_NAME] null" at bounding box center [392, 368] width 435 height 39
type input "[PERSON_NAME]"
type input "[PERSON_NAME][EMAIL_ADDRESS][PERSON_NAME][DOMAIN_NAME]"
type input "[PERSON_NAME]"
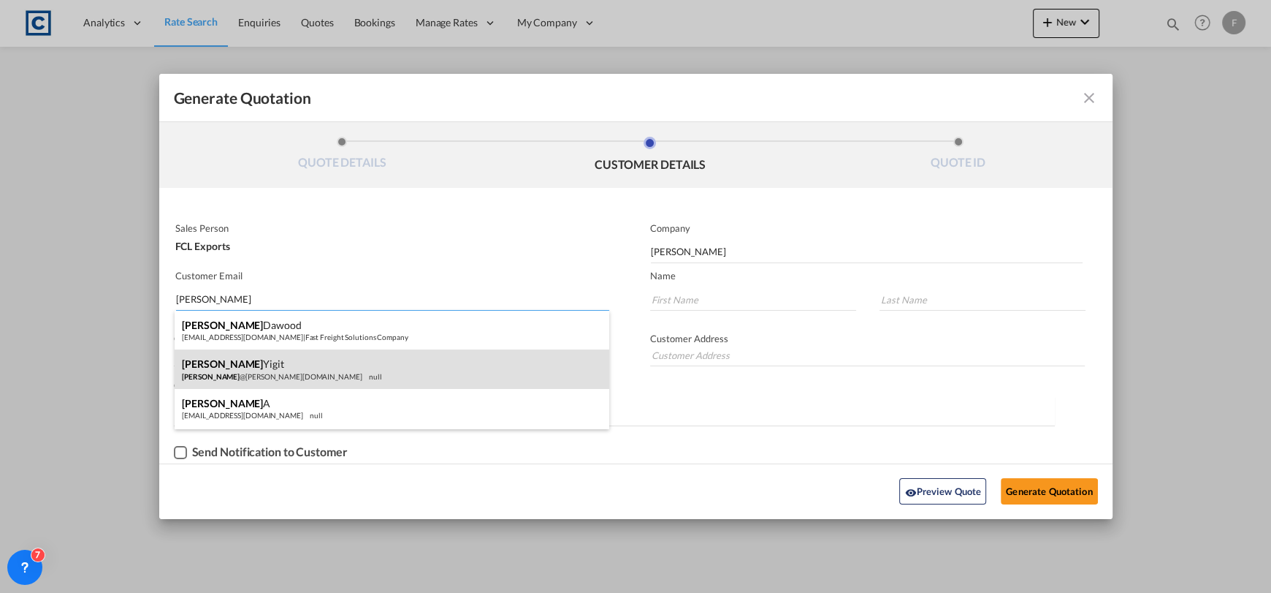
type input "Yigit"
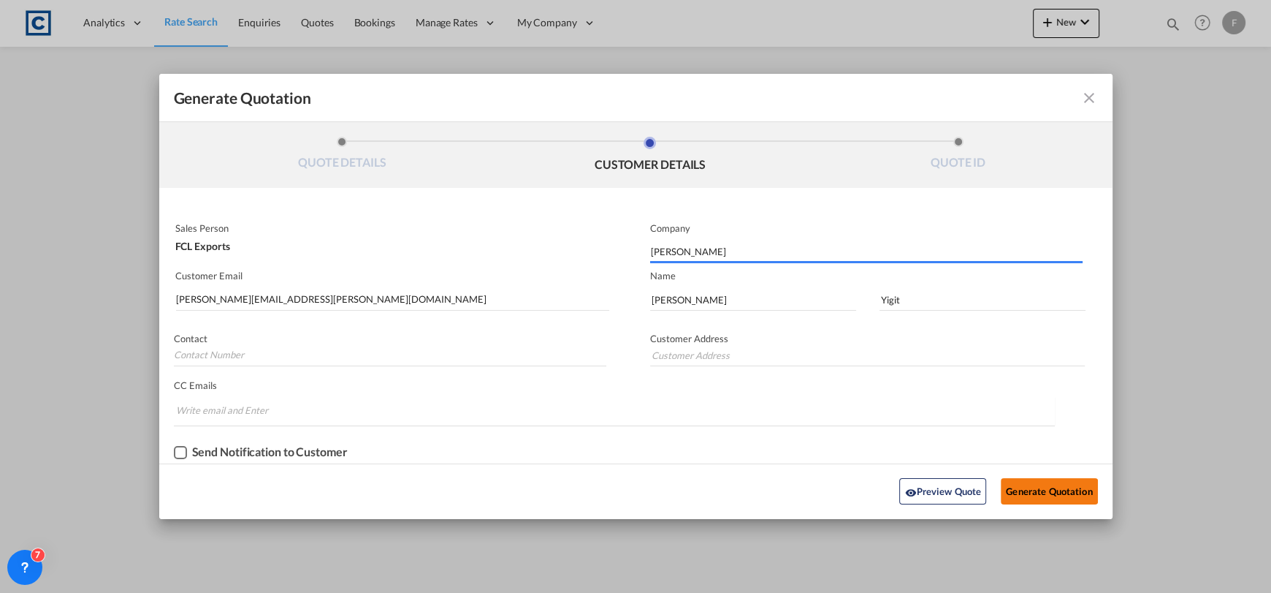
click at [1058, 488] on button "Generate Quotation" at bounding box center [1049, 491] width 96 height 26
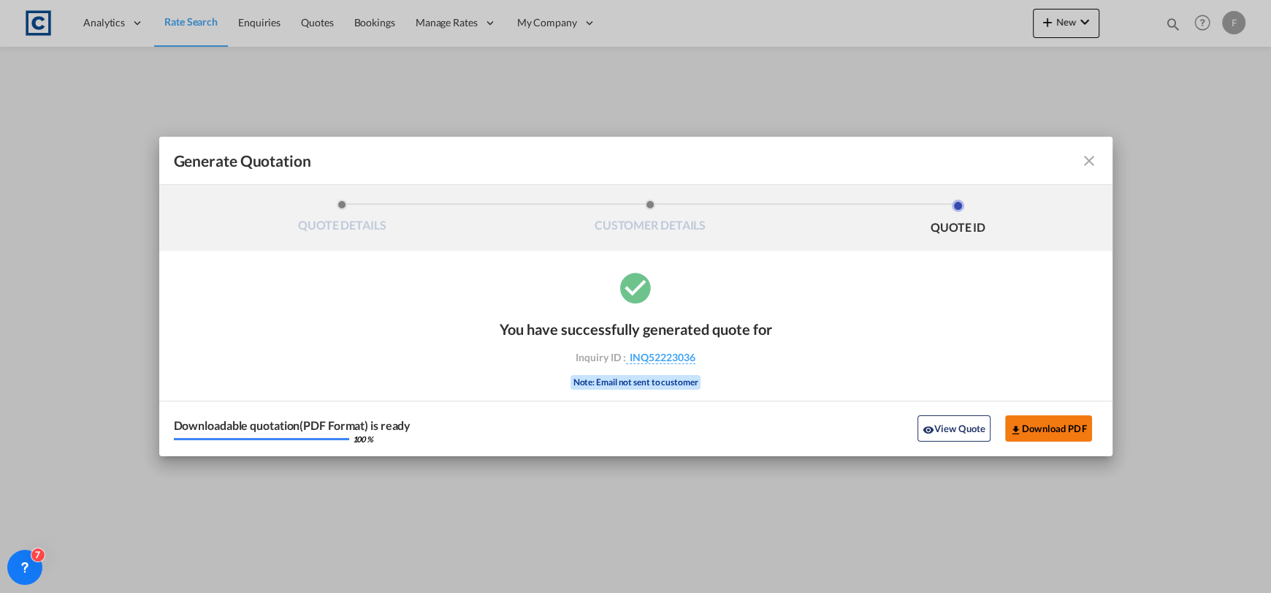
click at [1049, 418] on button "Download PDF" at bounding box center [1048, 428] width 87 height 26
click at [1087, 164] on md-icon "icon-close fg-AAA8AD cursor m-0" at bounding box center [1090, 161] width 18 height 18
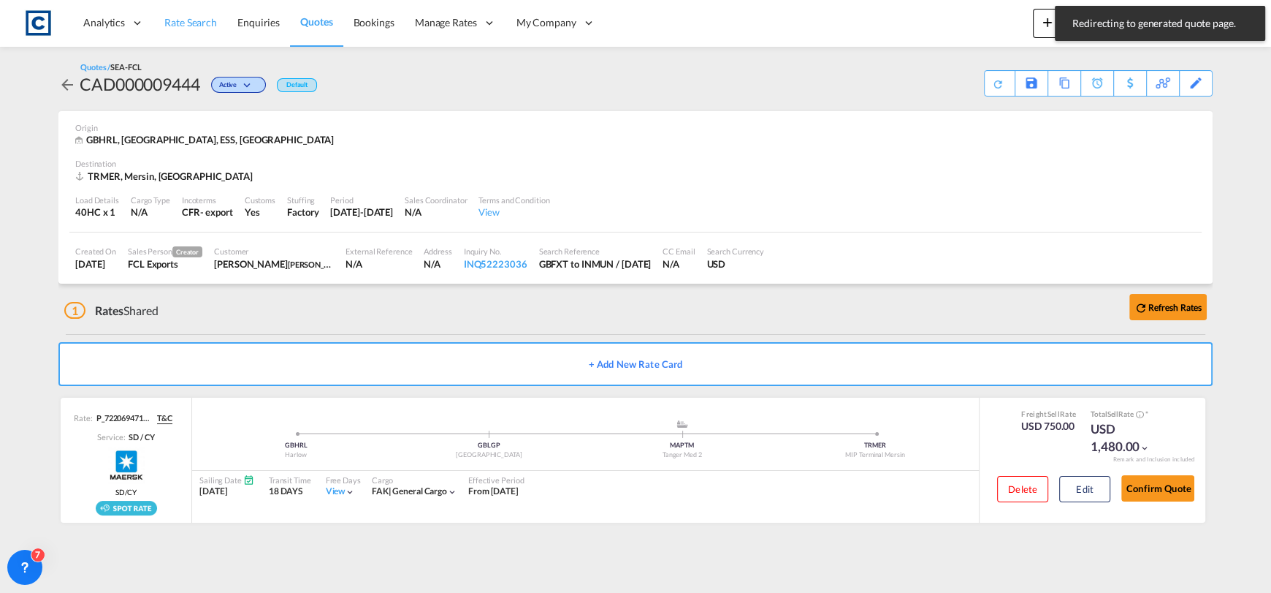
click at [189, 29] on span "Rate Search" at bounding box center [190, 22] width 53 height 15
click at [199, 22] on span "Rate Search" at bounding box center [190, 22] width 53 height 12
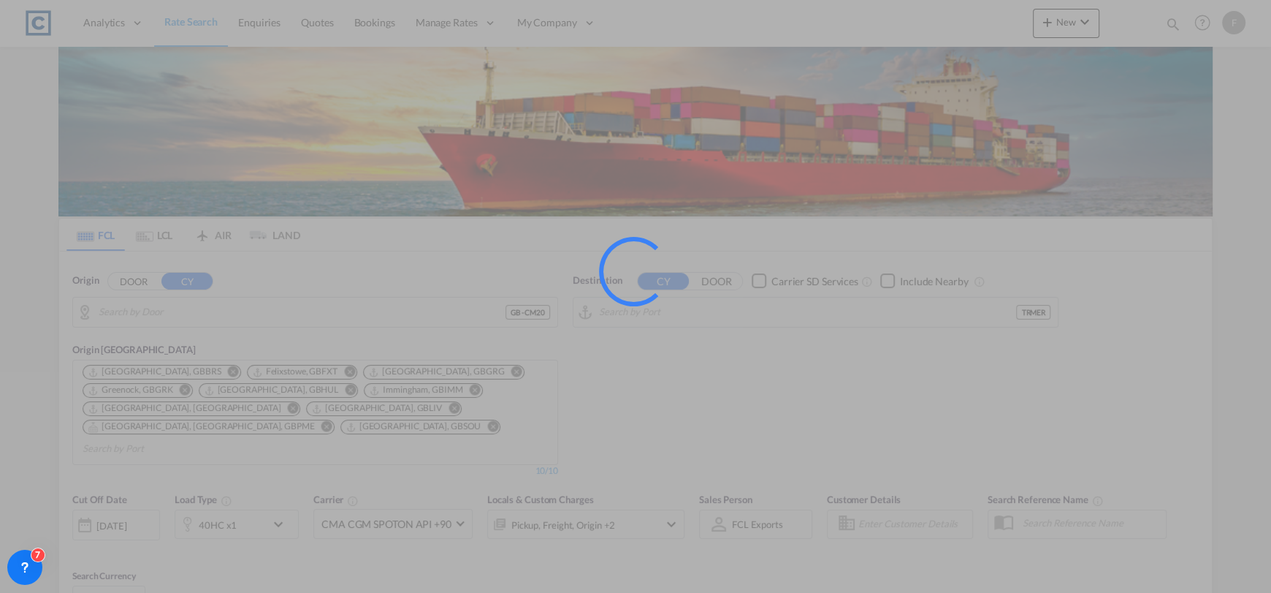
type input "GB-CM20, Harlow"
type input "Mersin, TRMER"
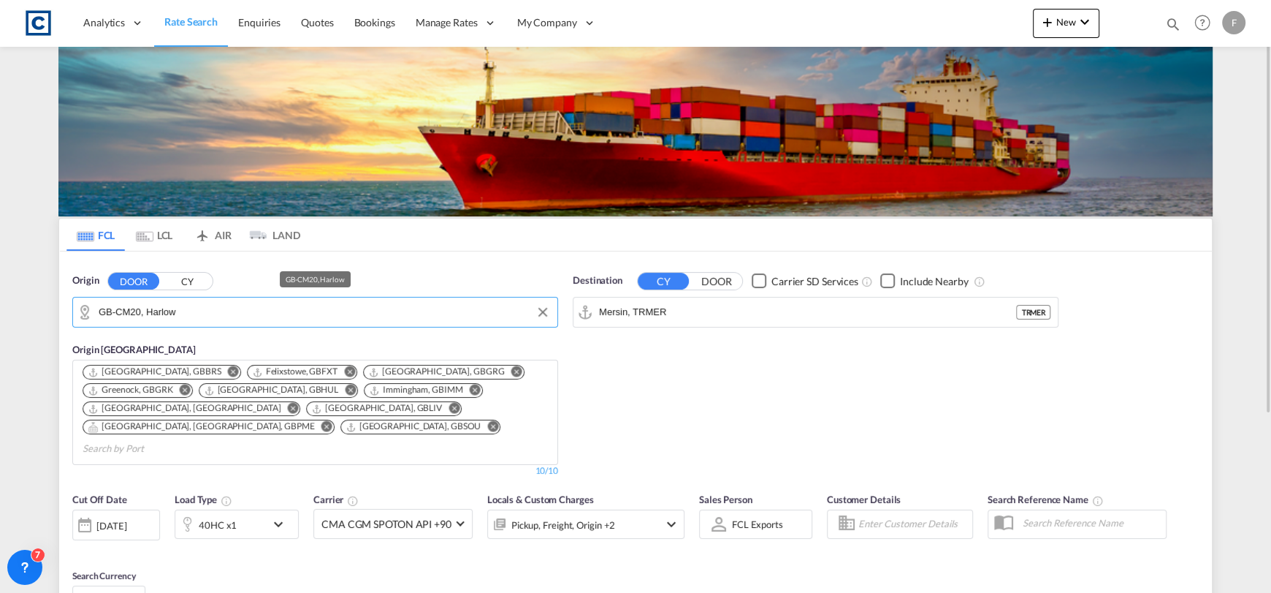
click at [226, 302] on input "GB-CM20, Harlow" at bounding box center [325, 312] width 452 height 22
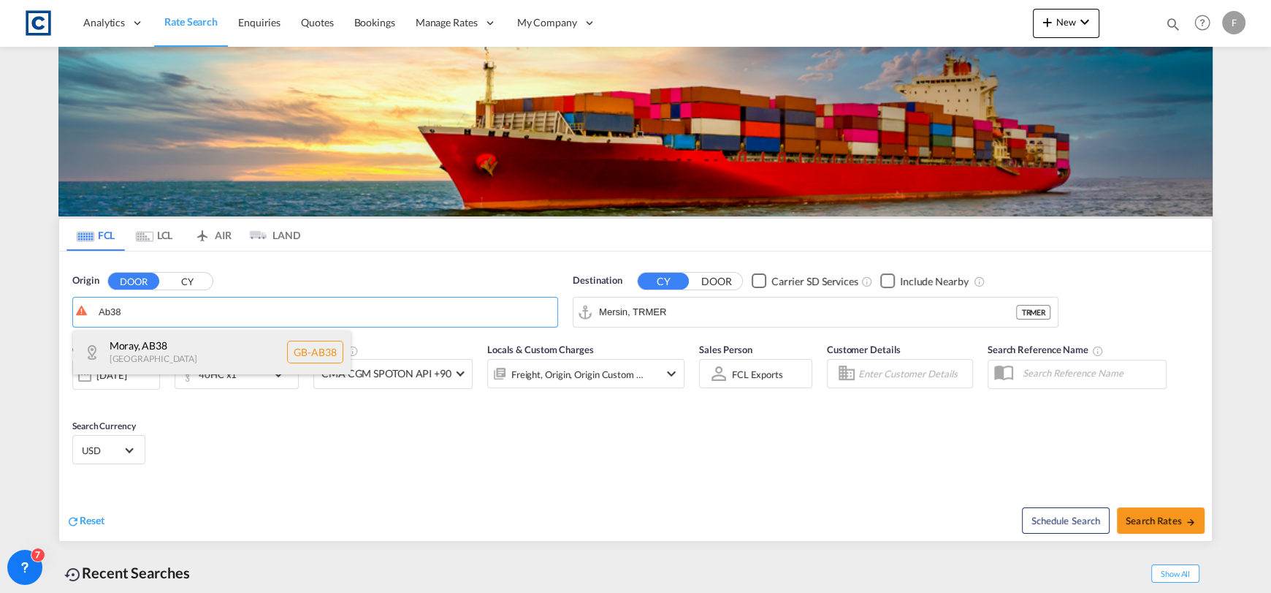
click at [235, 332] on div "Moray , AB38 [GEOGRAPHIC_DATA] [GEOGRAPHIC_DATA]-AB38" at bounding box center [212, 352] width 278 height 44
type input "GB-AB38, Moray"
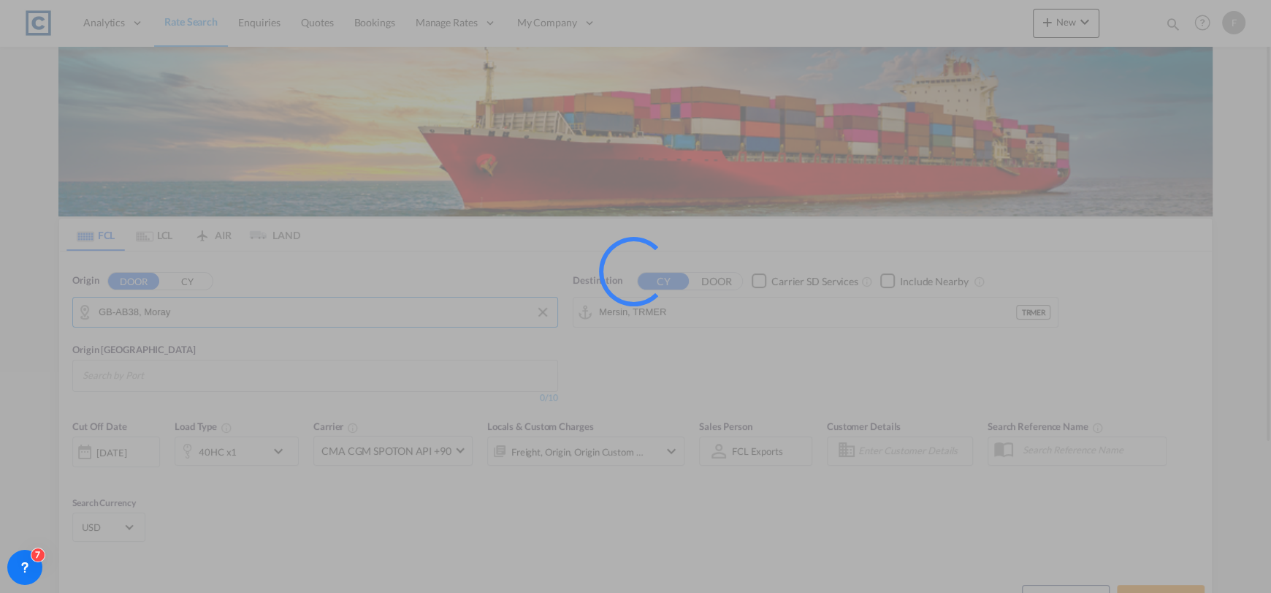
click at [680, 313] on input "Mersin, TRMER" at bounding box center [807, 312] width 417 height 22
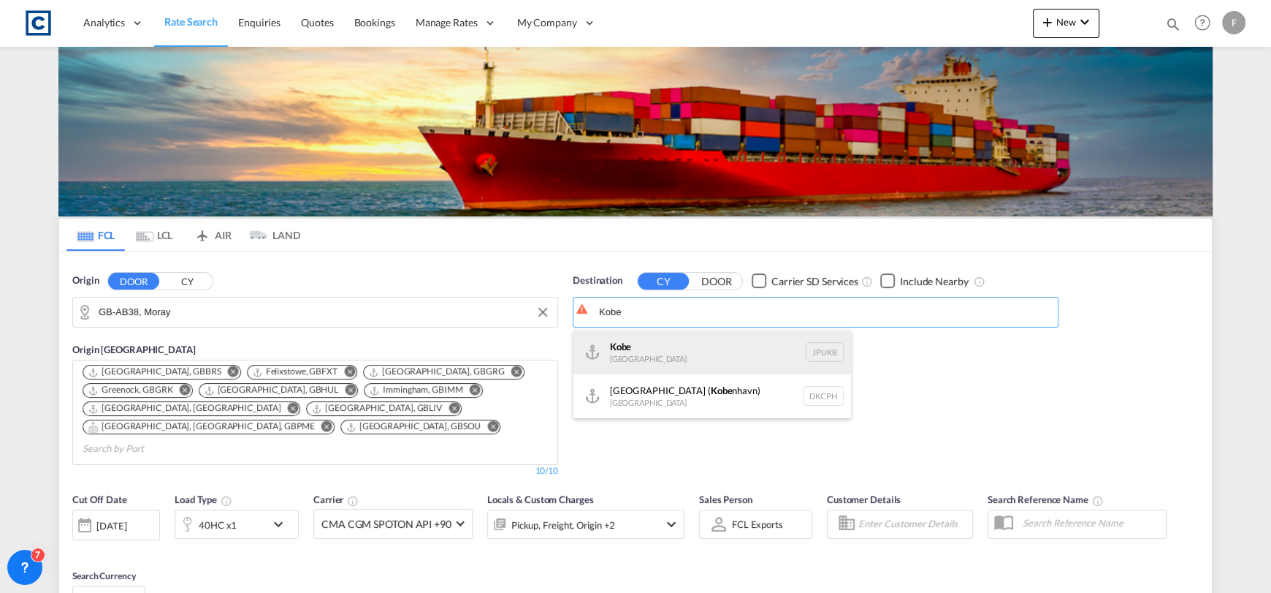
click at [681, 340] on div "Kobe [GEOGRAPHIC_DATA] JPUKB" at bounding box center [713, 352] width 278 height 44
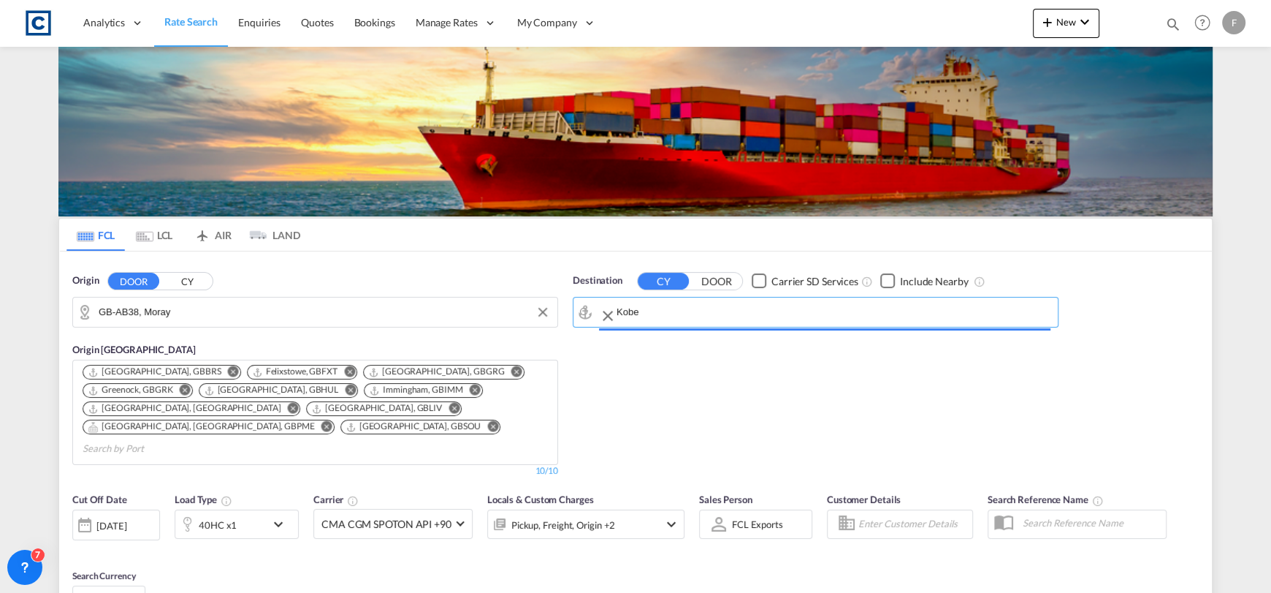
type input "Kobe, JPUKB"
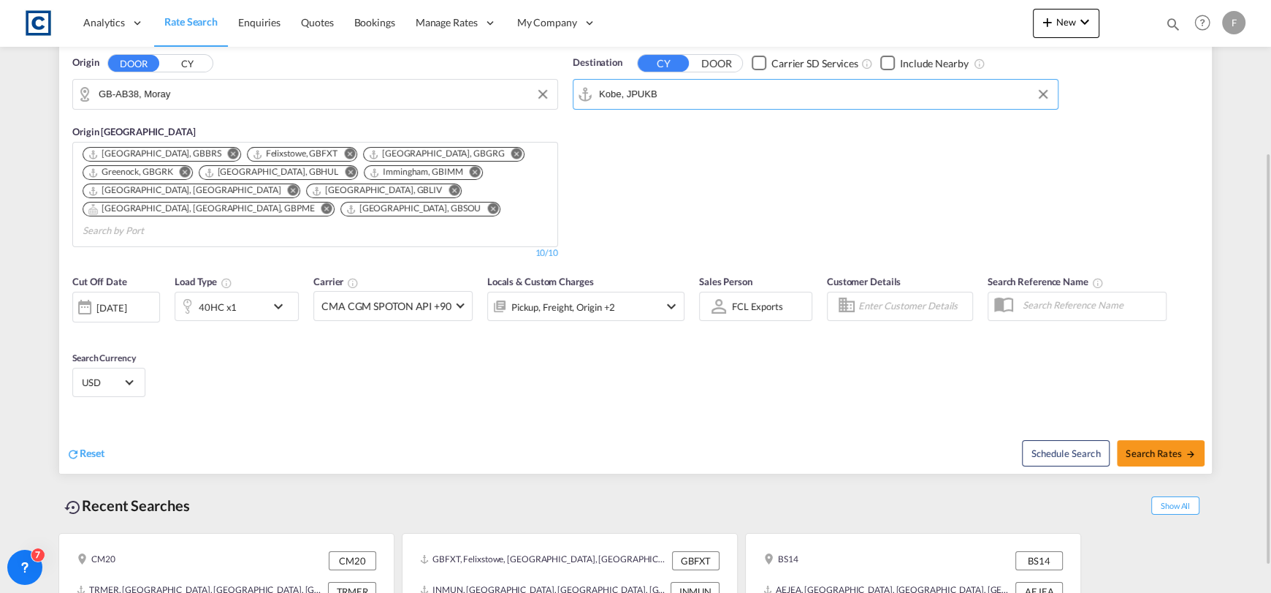
scroll to position [256, 0]
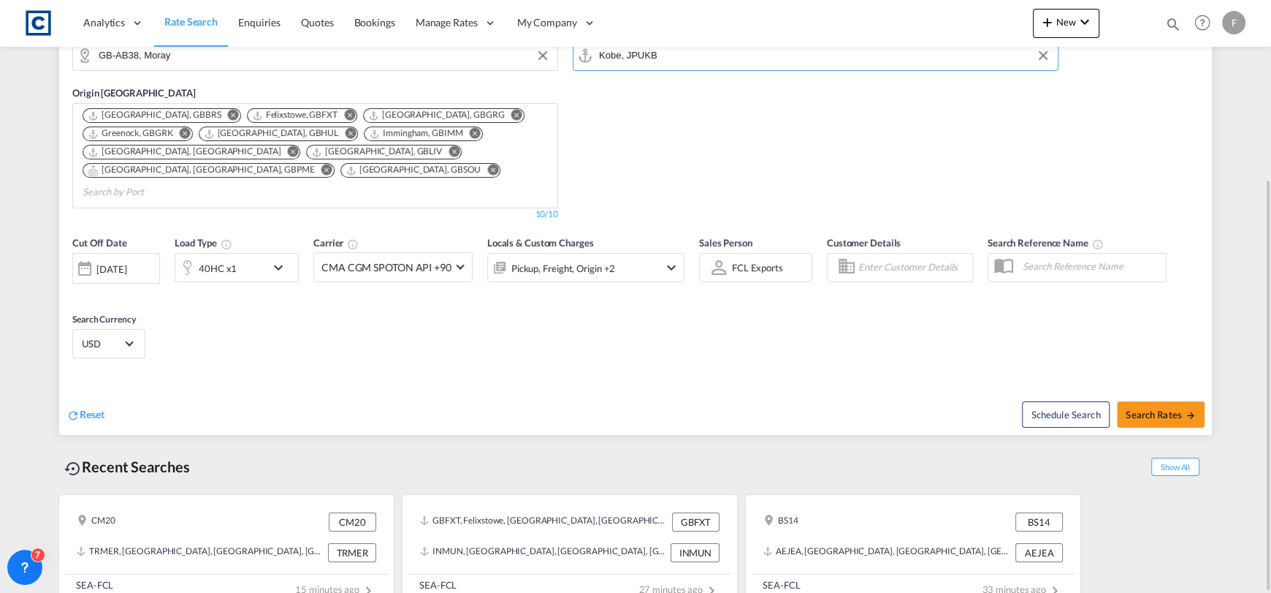
click at [107, 262] on div "[DATE]" at bounding box center [111, 268] width 30 height 13
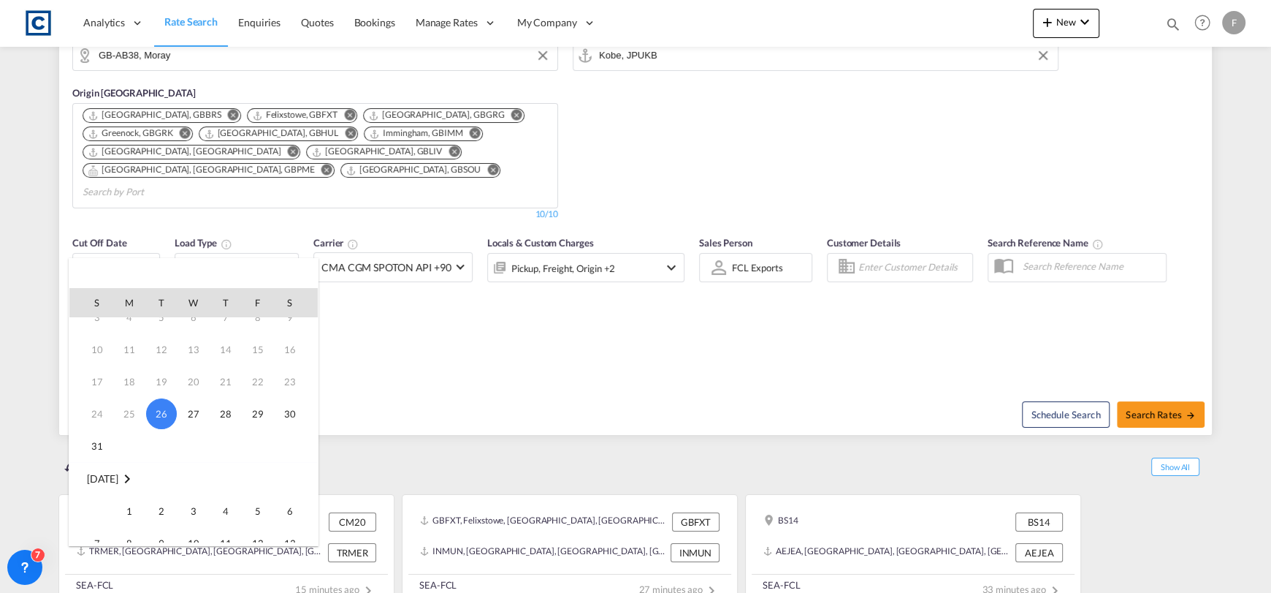
scroll to position [72, 0]
click at [128, 481] on span "1" at bounding box center [129, 487] width 29 height 29
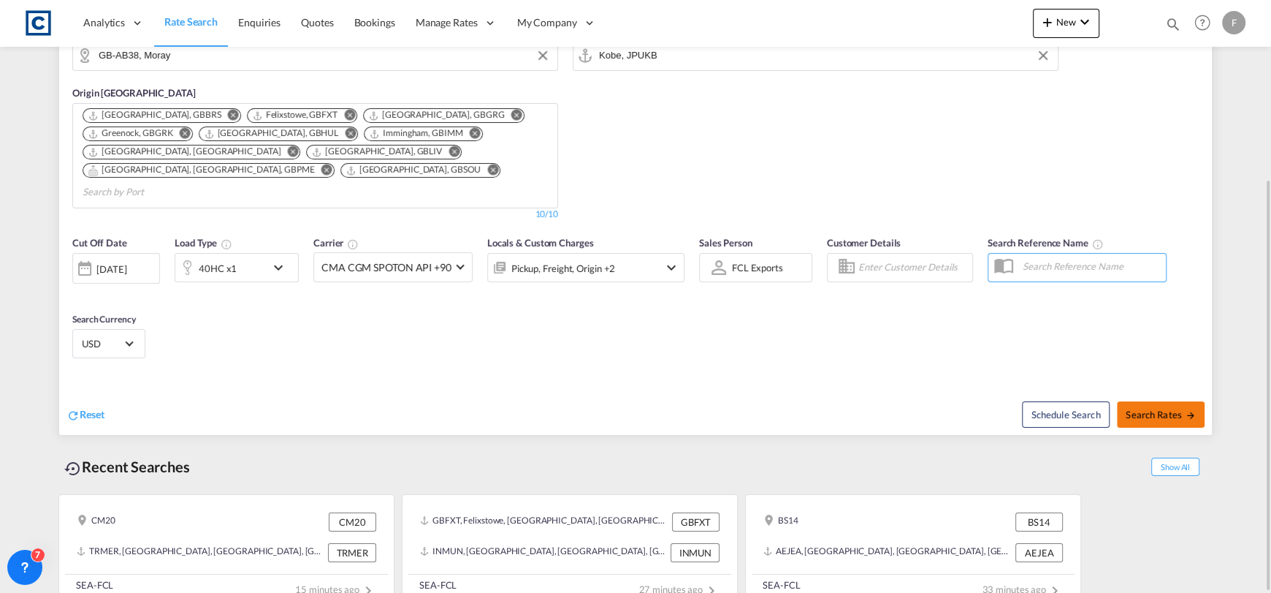
click at [1193, 410] on md-icon "icon-arrow-right" at bounding box center [1191, 415] width 10 height 10
type input "AB38 to JPUKB / [DATE]"
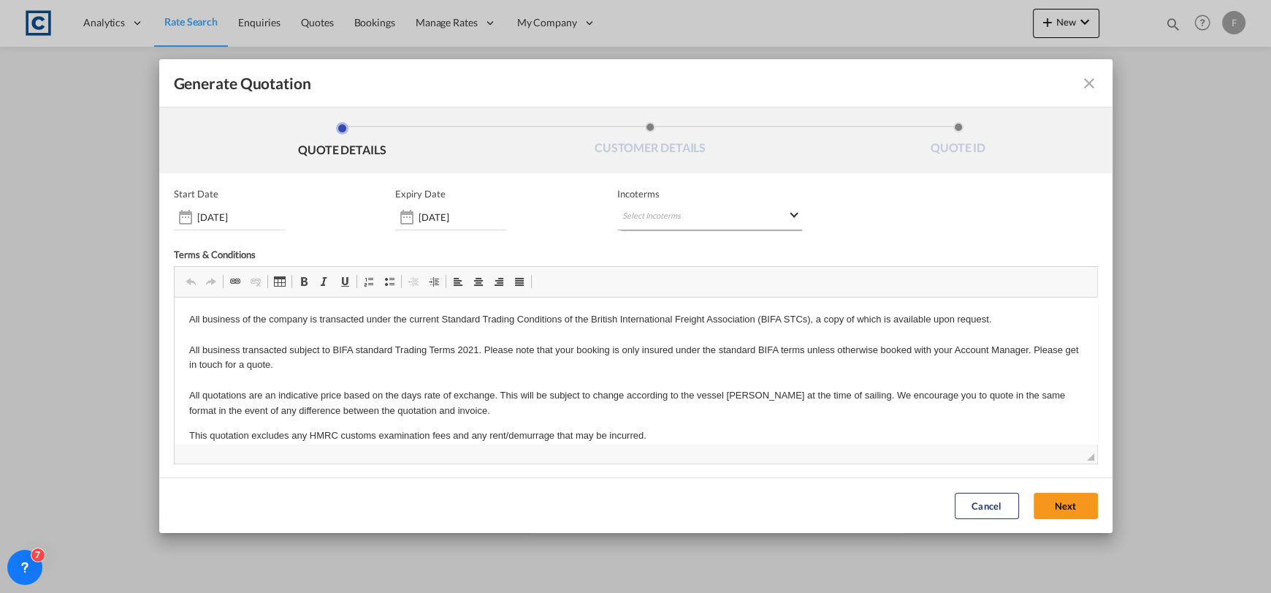
click at [724, 208] on md-select "Select Incoterms DDP - export Delivery Duty Paid DAP - export Delivered at Plac…" at bounding box center [709, 217] width 185 height 26
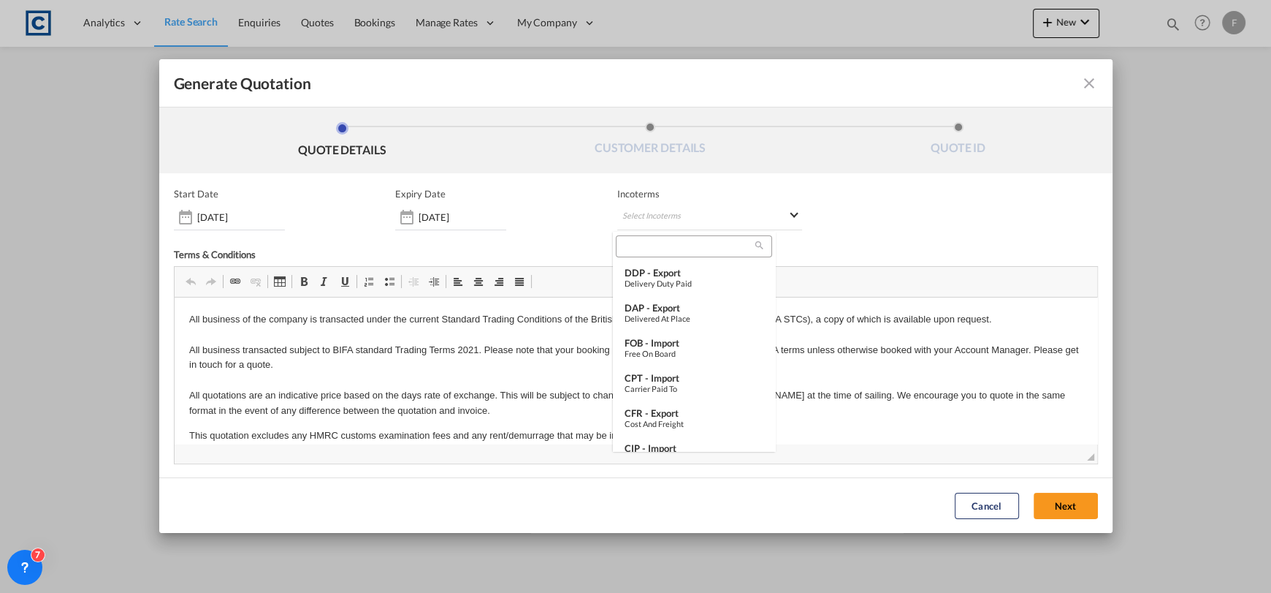
click at [647, 249] on input "search" at bounding box center [687, 246] width 135 height 13
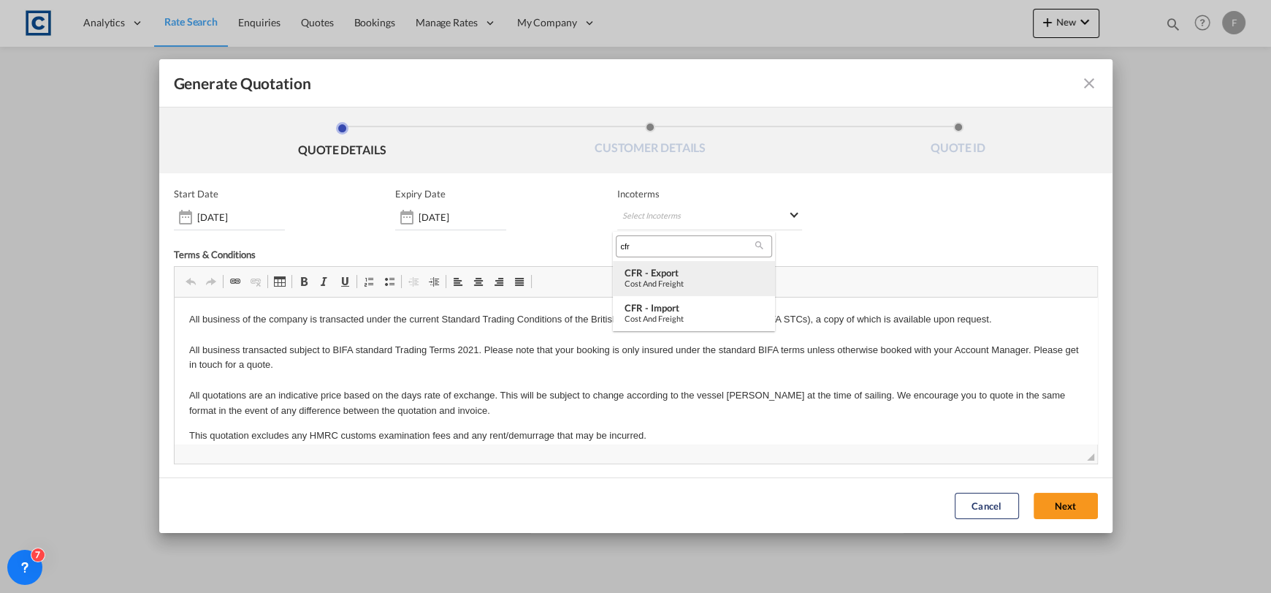
type input "cfr"
click at [657, 285] on div "Cost and Freight" at bounding box center [694, 282] width 139 height 9
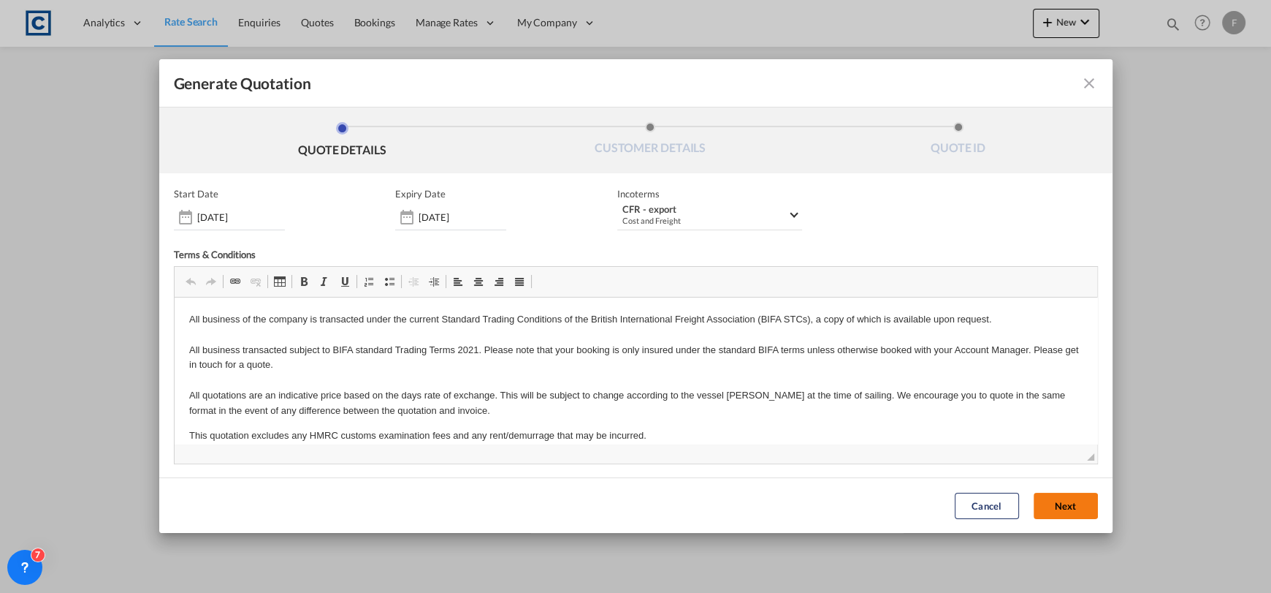
click at [1049, 516] on button "Next" at bounding box center [1066, 506] width 64 height 26
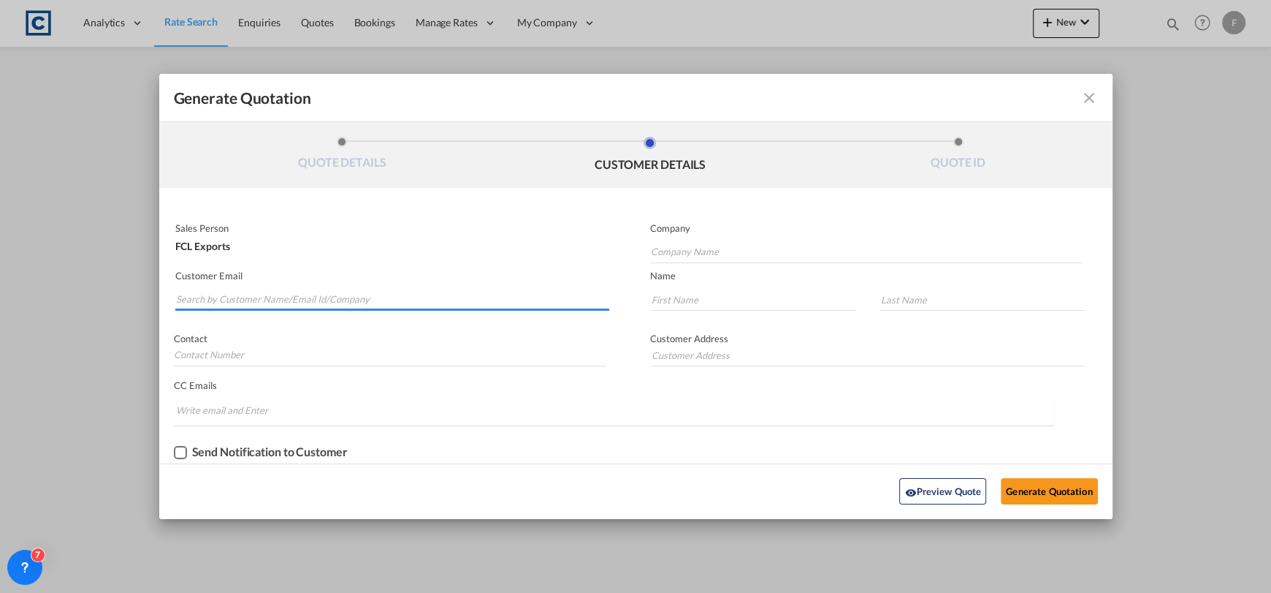
click at [344, 300] on input "Search by Customer Name/Email Id/Company" at bounding box center [393, 300] width 434 height 22
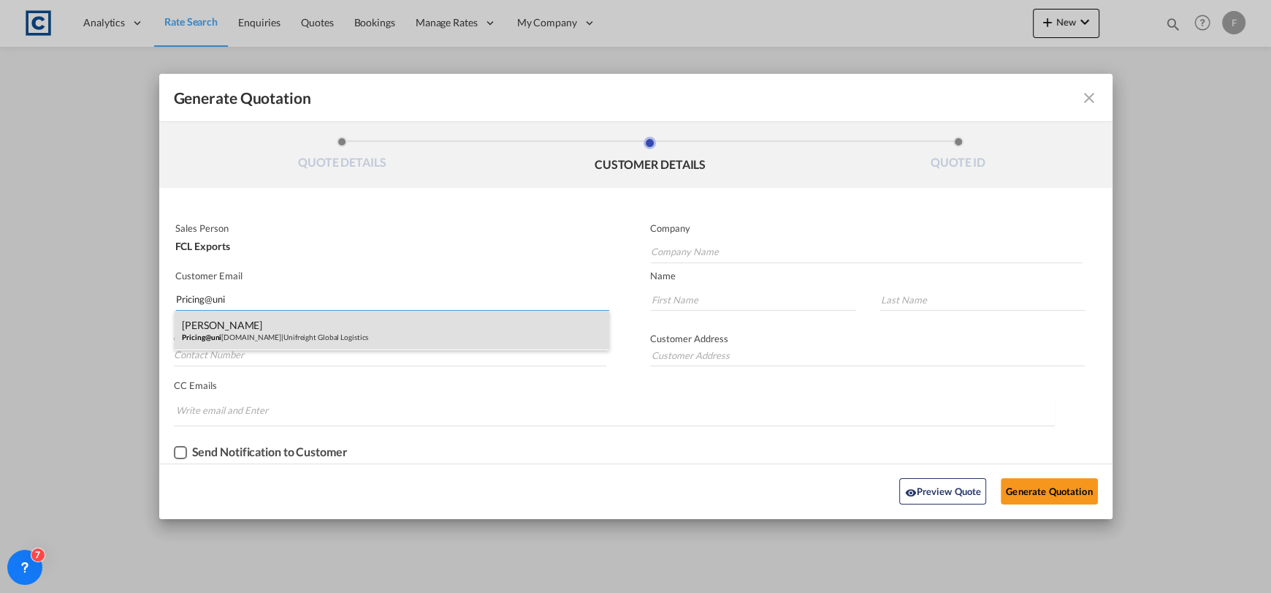
type input "Pricing@uni"
click at [320, 343] on div "[PERSON_NAME] Pricing@uni [DOMAIN_NAME] | Unifreight Global Logistics" at bounding box center [392, 330] width 435 height 39
type input "Unifreight Global Logistics"
type input "[EMAIL_ADDRESS][DOMAIN_NAME]"
type input "[PERSON_NAME]"
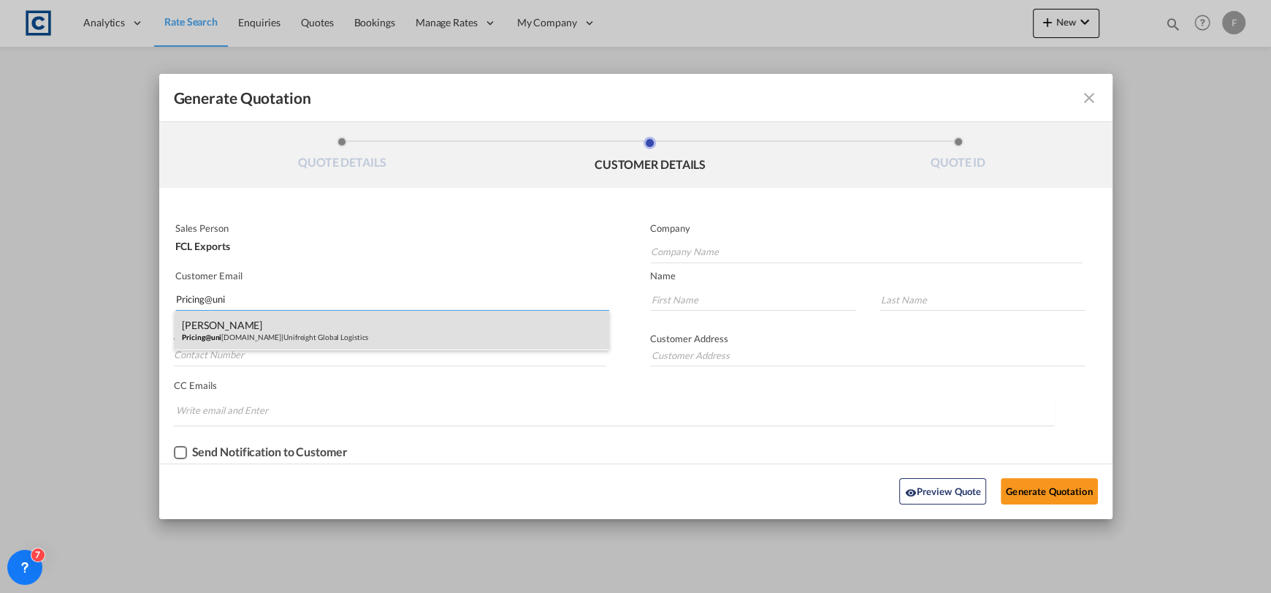
type input "[PERSON_NAME]"
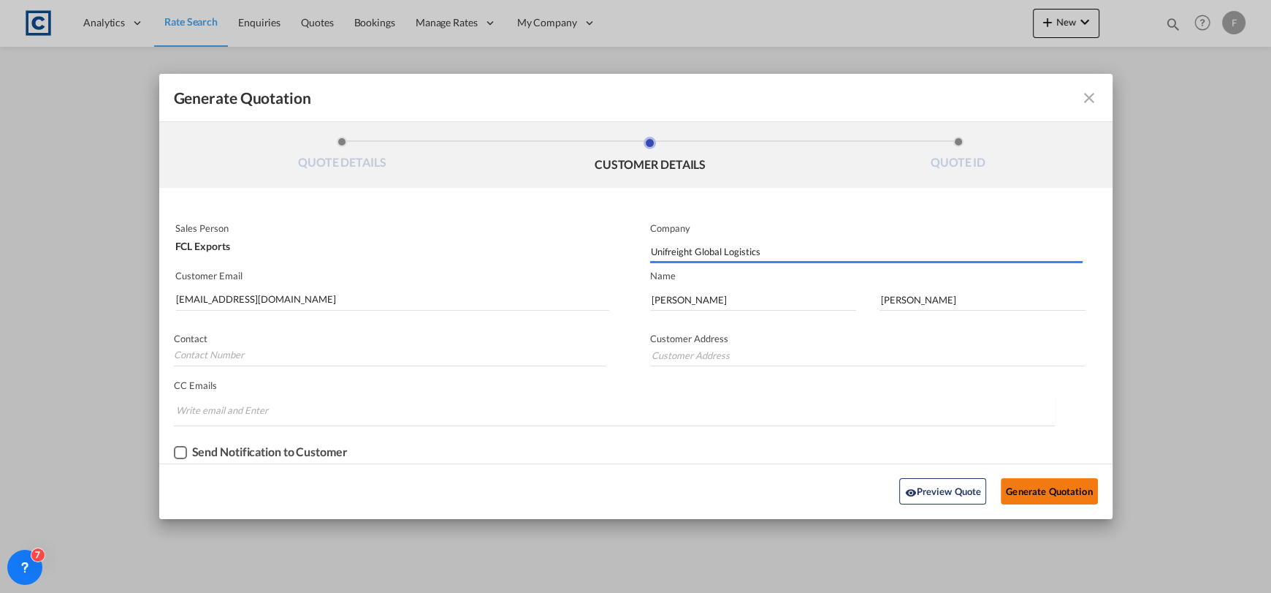
click at [1042, 493] on button "Generate Quotation" at bounding box center [1049, 491] width 96 height 26
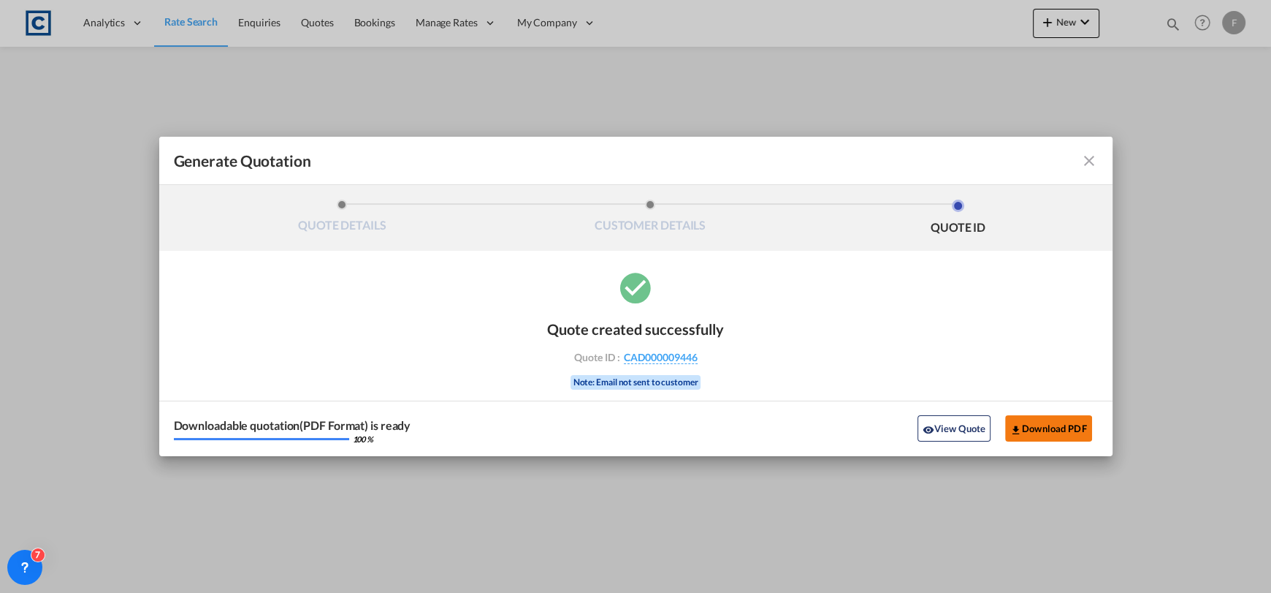
click at [1065, 422] on button "Download PDF" at bounding box center [1048, 428] width 87 height 26
